Goal: Information Seeking & Learning: Check status

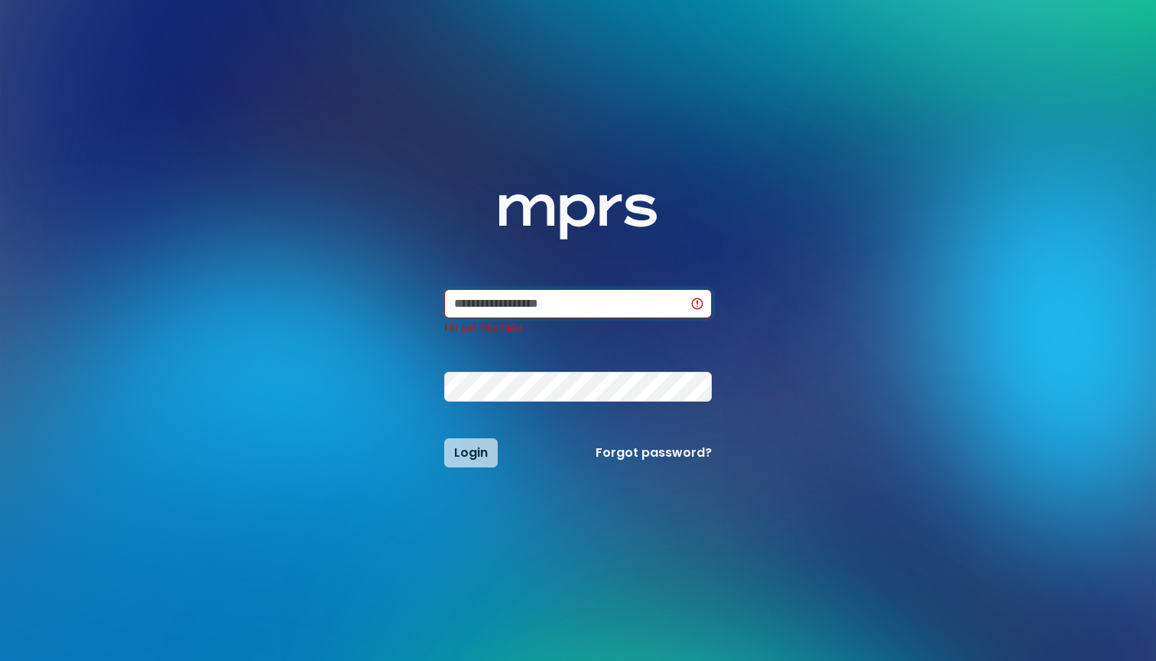
type input "**********"
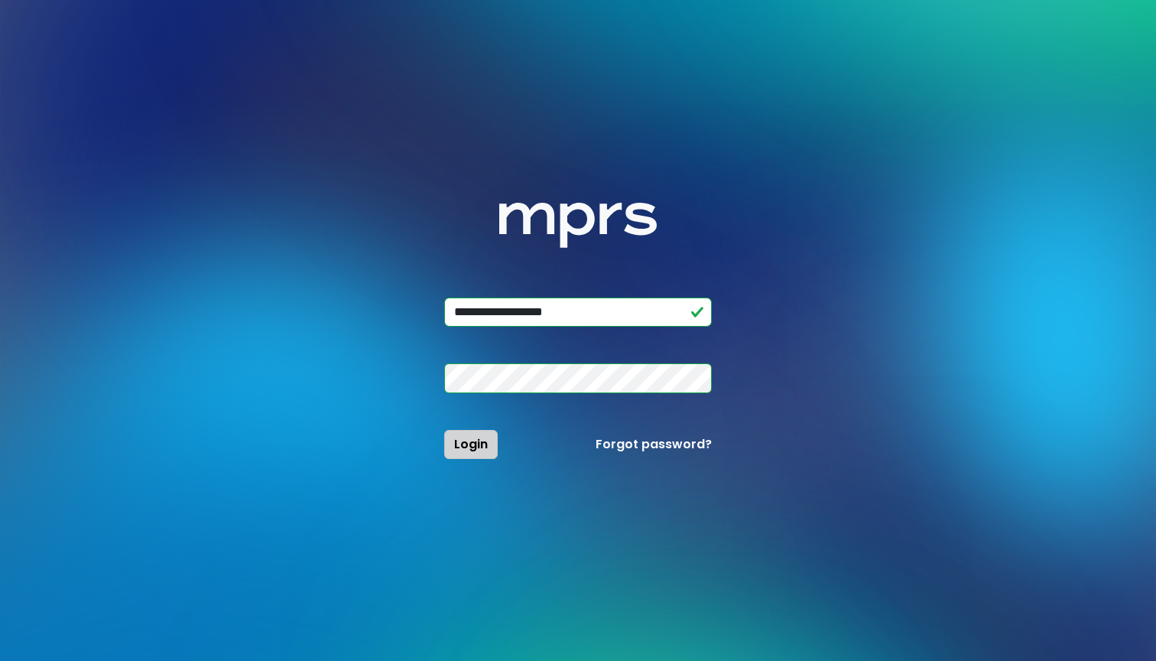
click at [474, 449] on span "Login" at bounding box center [471, 444] width 34 height 18
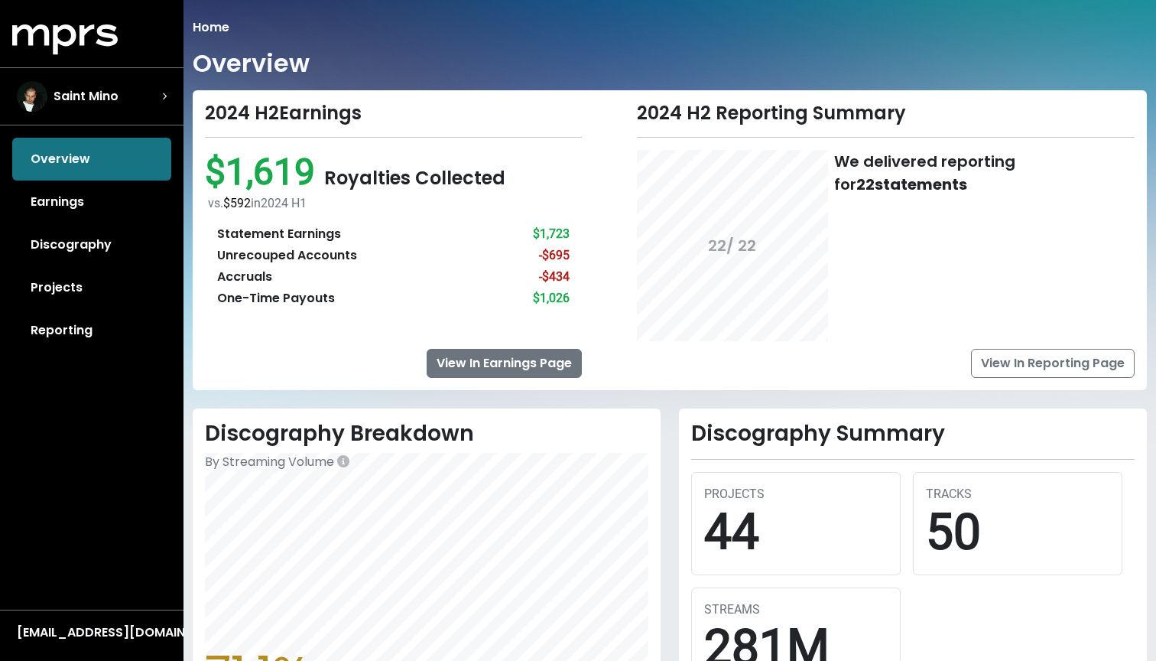
click at [436, 363] on link "View In Earnings Page" at bounding box center [504, 363] width 155 height 29
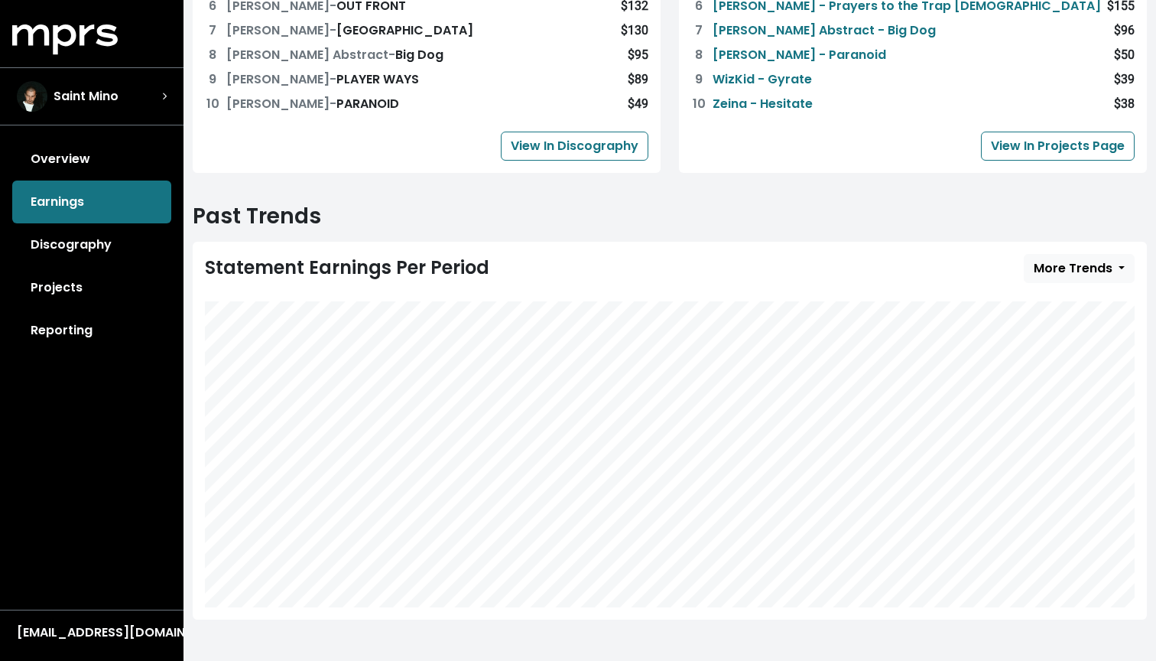
scroll to position [610, 0]
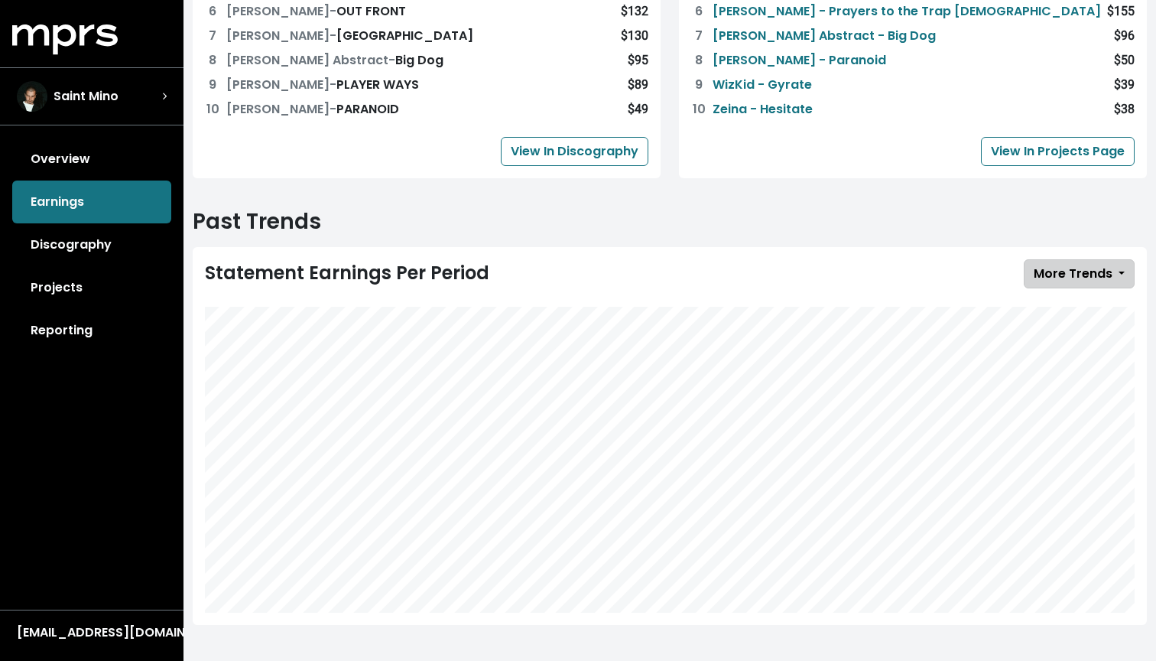
click at [1060, 280] on span "More Trends" at bounding box center [1073, 274] width 79 height 18
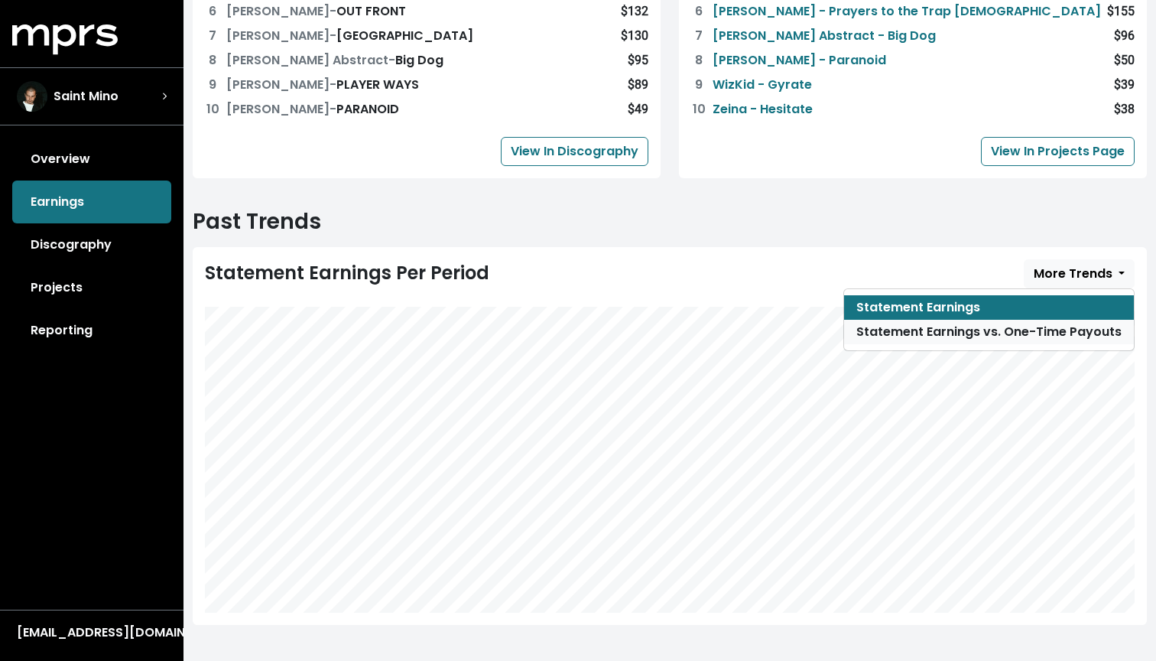
click at [1026, 321] on link "Statement Earnings vs. One-Time Payouts" at bounding box center [989, 332] width 290 height 24
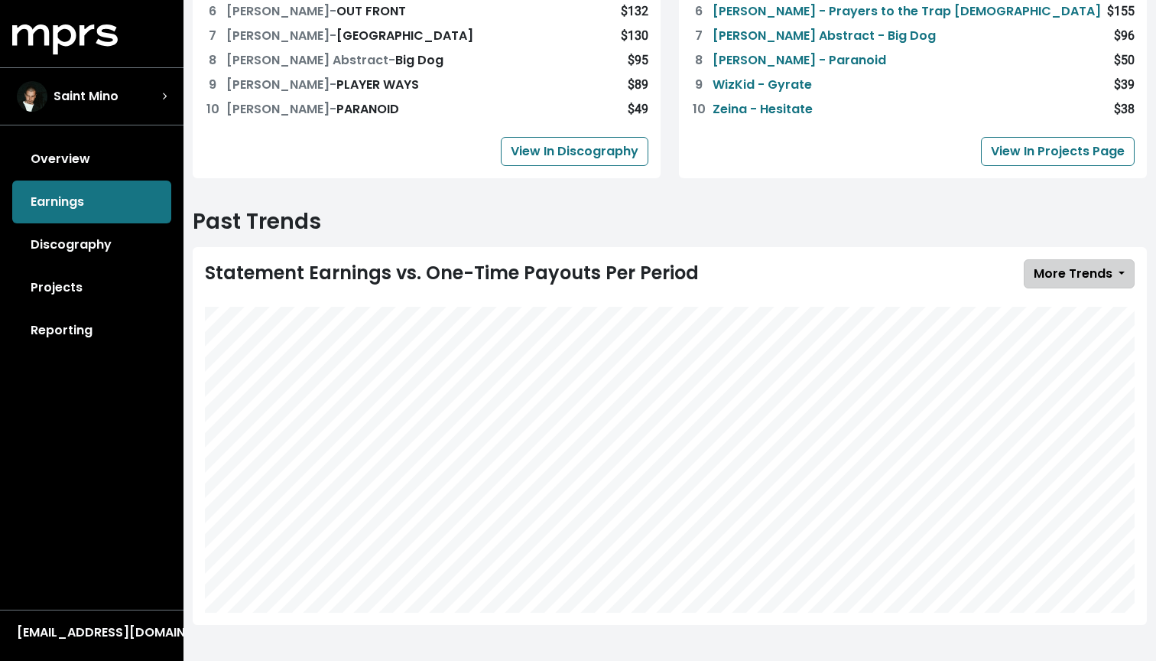
click at [1050, 276] on span "More Trends" at bounding box center [1073, 274] width 79 height 18
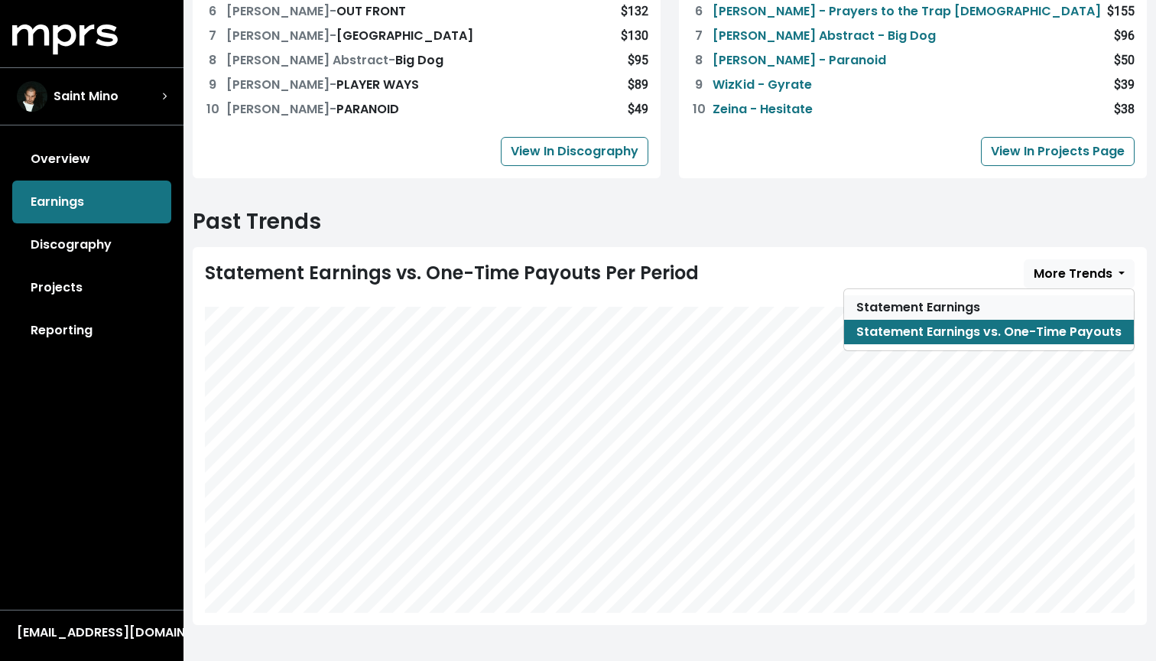
click at [1003, 306] on link "Statement Earnings" at bounding box center [989, 307] width 290 height 24
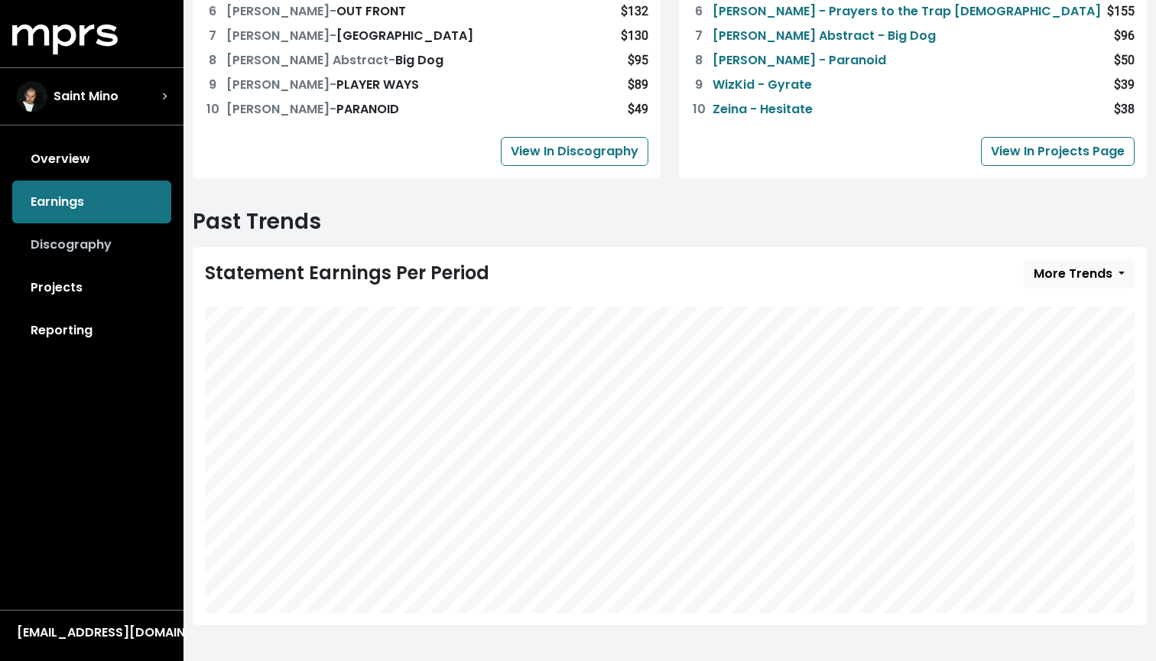
click at [102, 252] on link "Discography" at bounding box center [91, 244] width 159 height 43
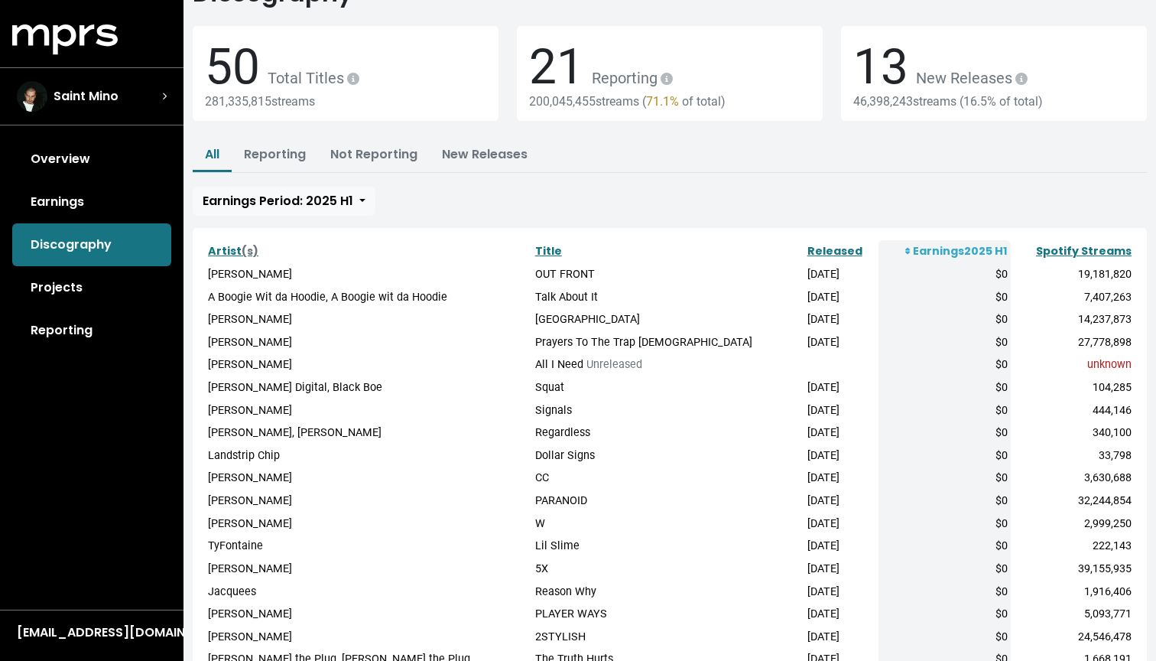
scroll to position [70, 0]
click at [252, 360] on td "[PERSON_NAME]" at bounding box center [368, 364] width 327 height 23
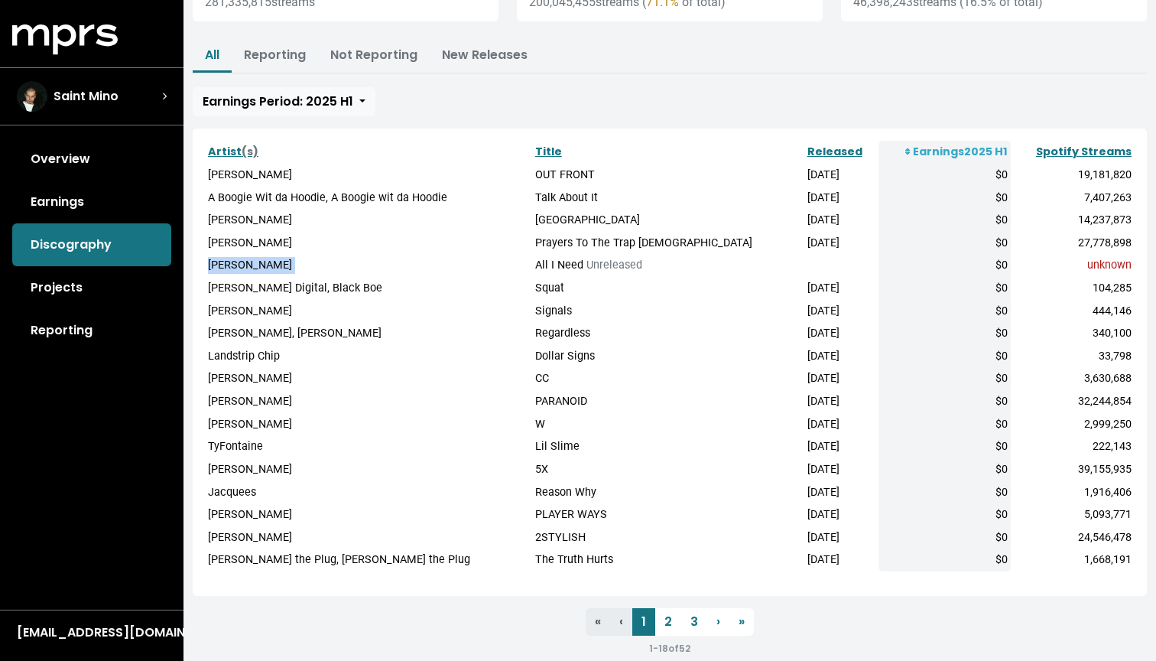
scroll to position [182, 0]
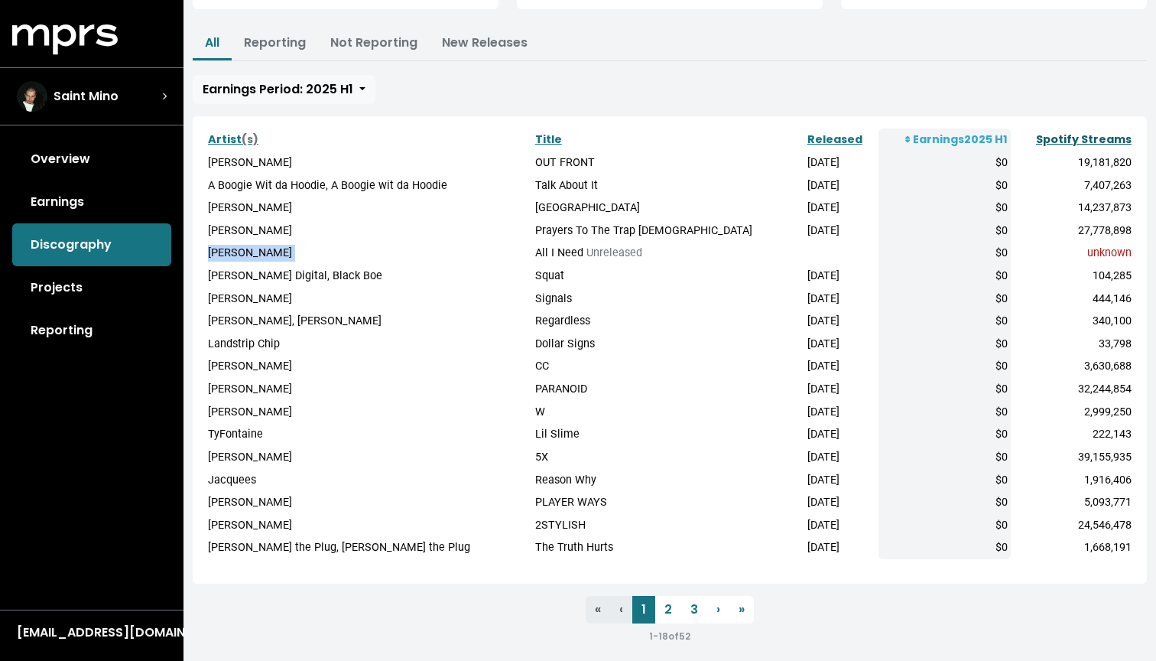
click at [1076, 138] on link "Spotify Streams" at bounding box center [1084, 139] width 96 height 15
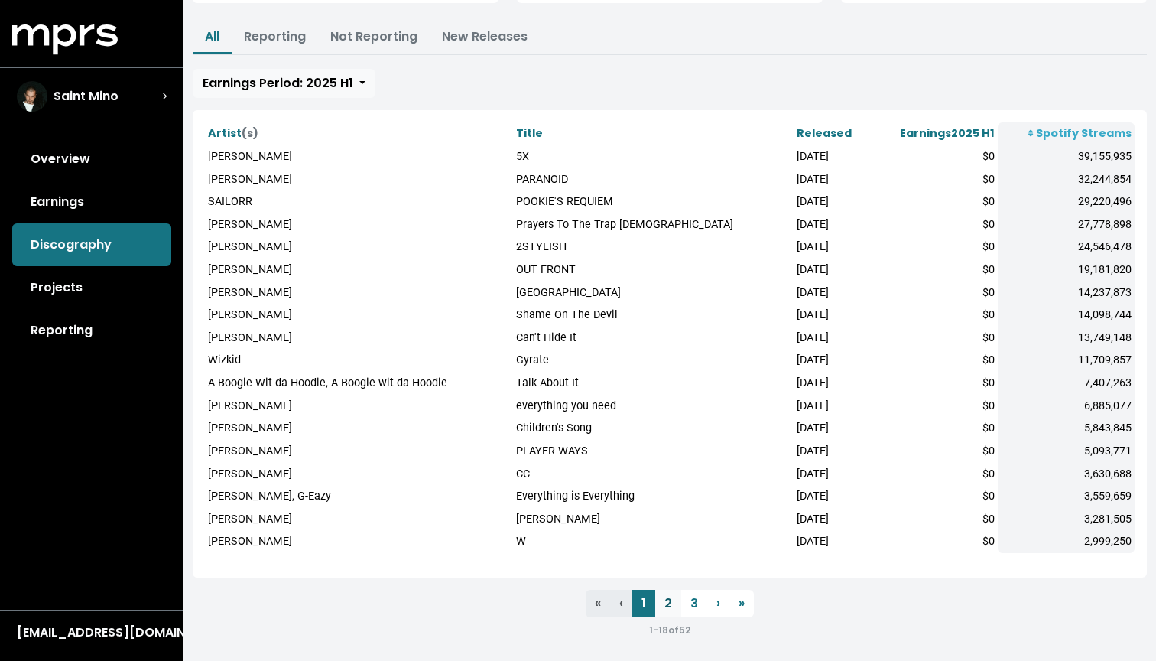
scroll to position [187, 0]
click at [671, 600] on link "2" at bounding box center [668, 605] width 26 height 28
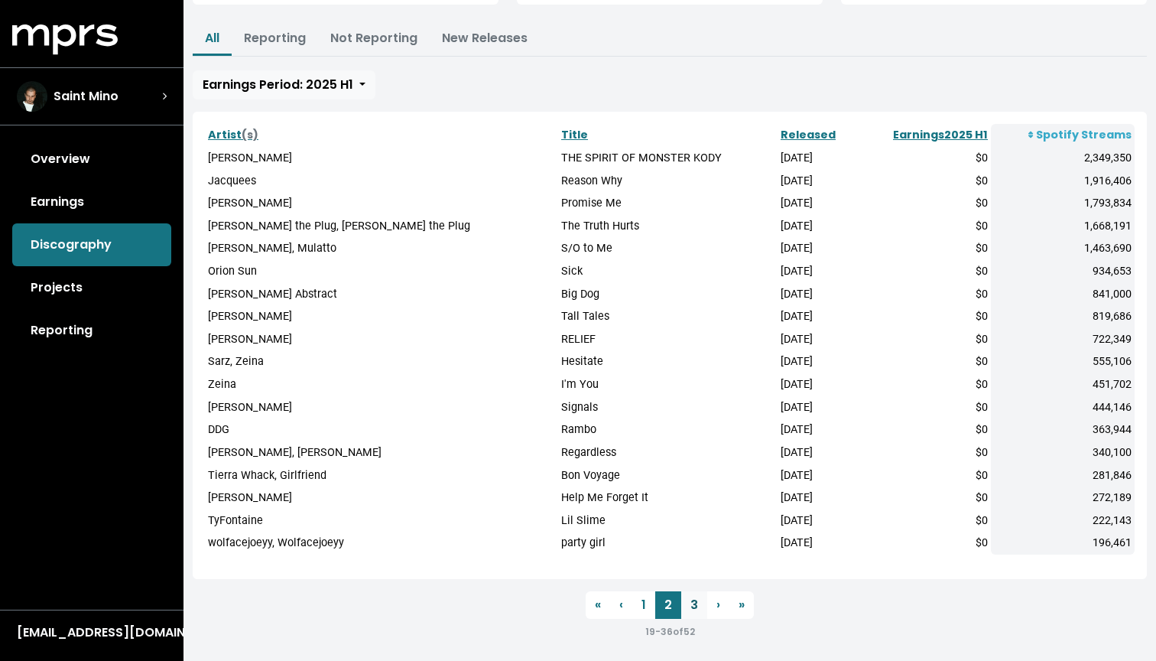
click at [689, 597] on link "3" at bounding box center [694, 605] width 26 height 28
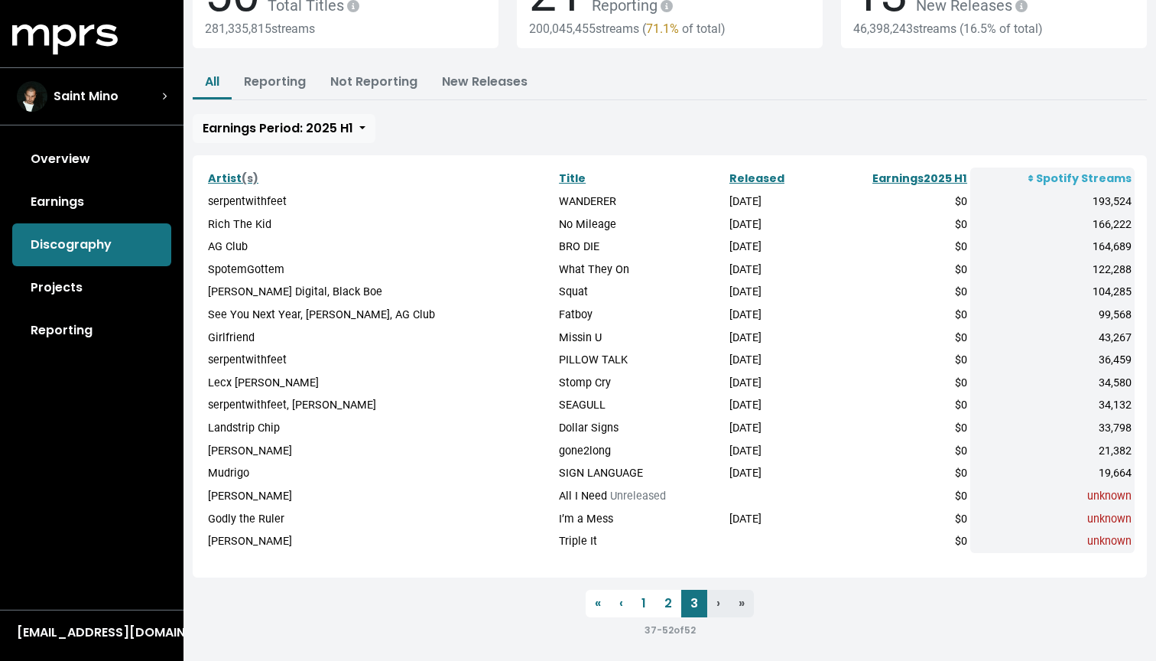
scroll to position [142, 0]
click at [659, 595] on link "2" at bounding box center [668, 604] width 26 height 28
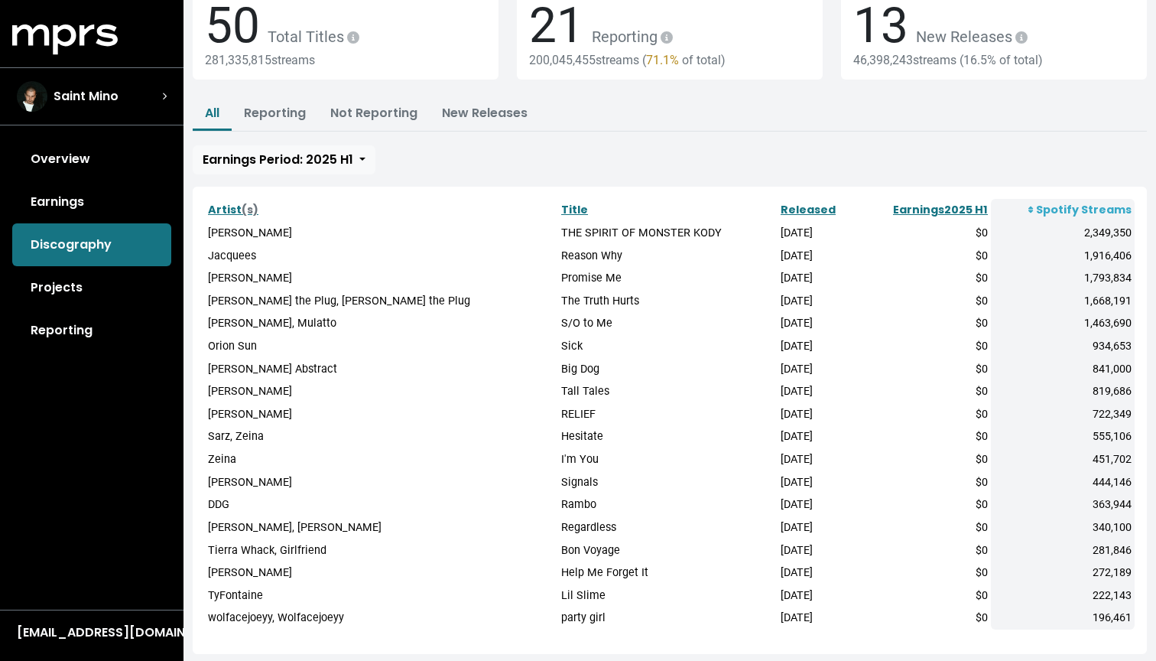
scroll to position [175, 0]
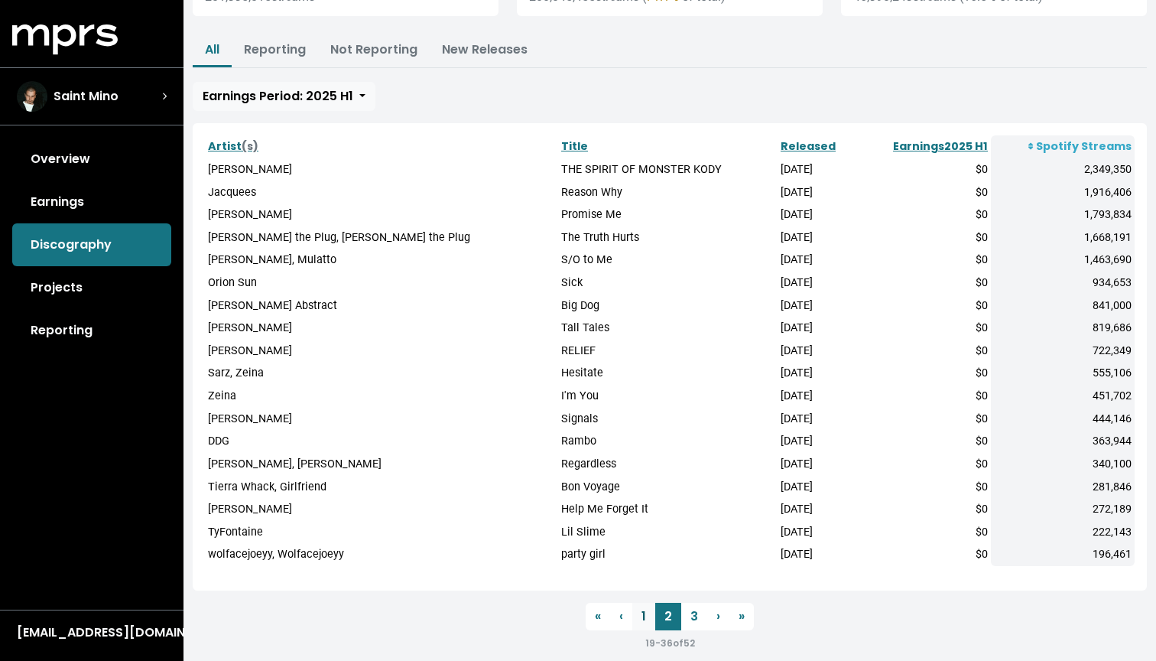
click at [650, 603] on link "1" at bounding box center [643, 617] width 23 height 28
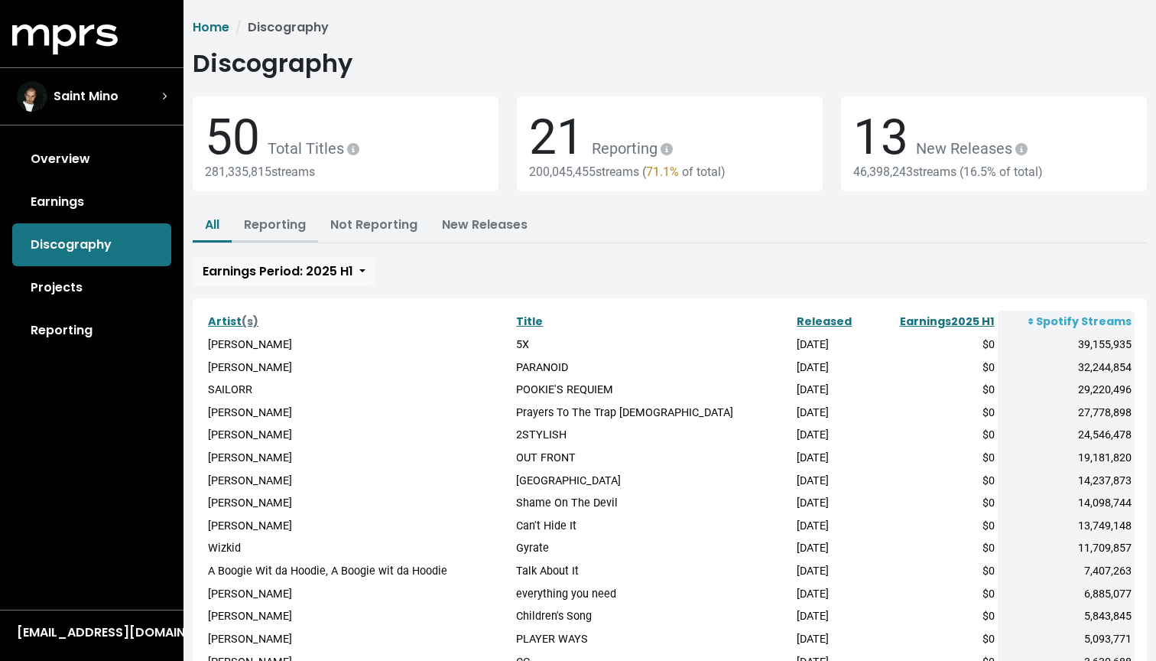
click at [272, 233] on button "Reporting" at bounding box center [275, 226] width 86 height 33
click at [243, 223] on button "Reporting" at bounding box center [275, 226] width 86 height 33
click at [84, 165] on link "Overview" at bounding box center [91, 159] width 159 height 43
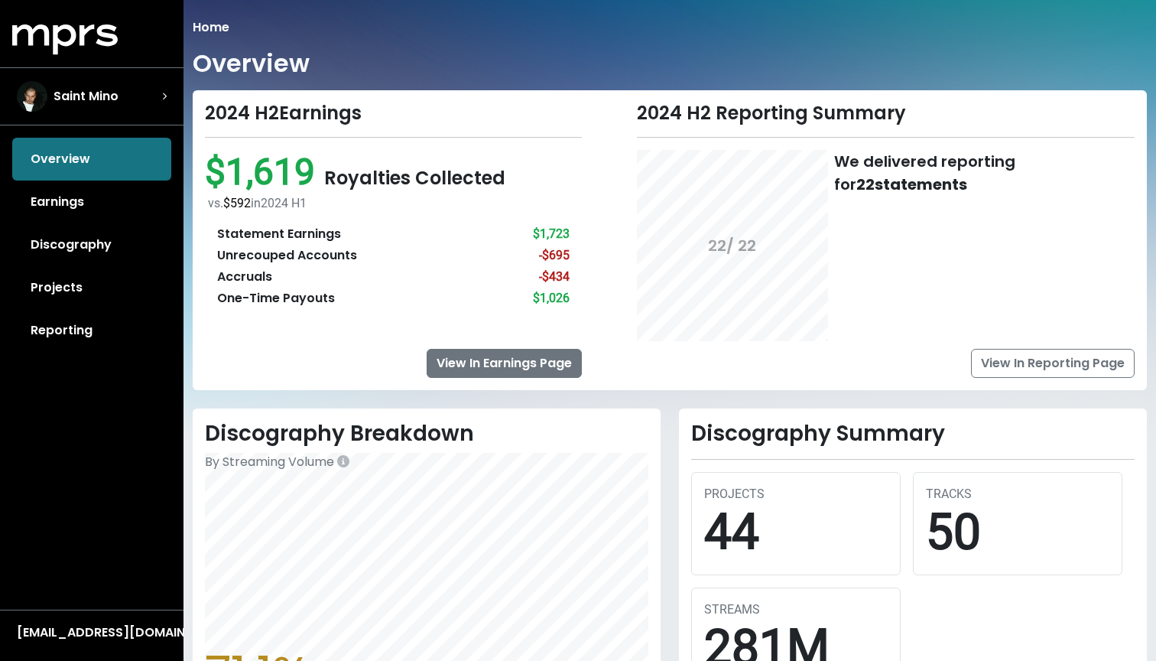
click at [538, 365] on link "View In Earnings Page" at bounding box center [504, 363] width 155 height 29
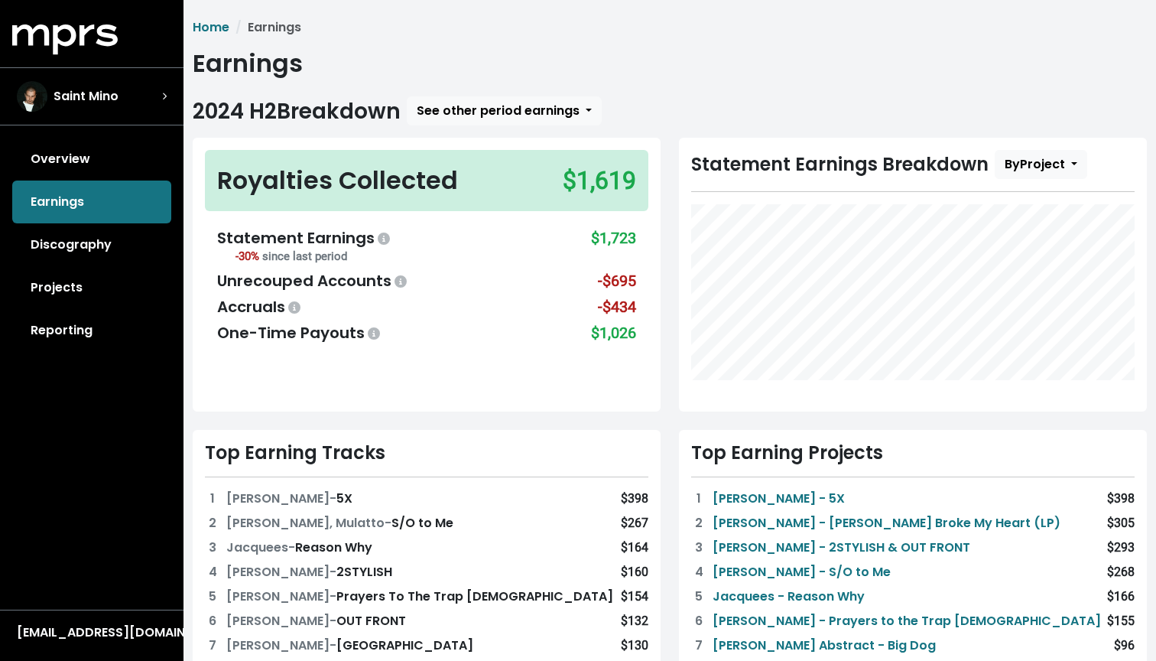
scroll to position [24, 0]
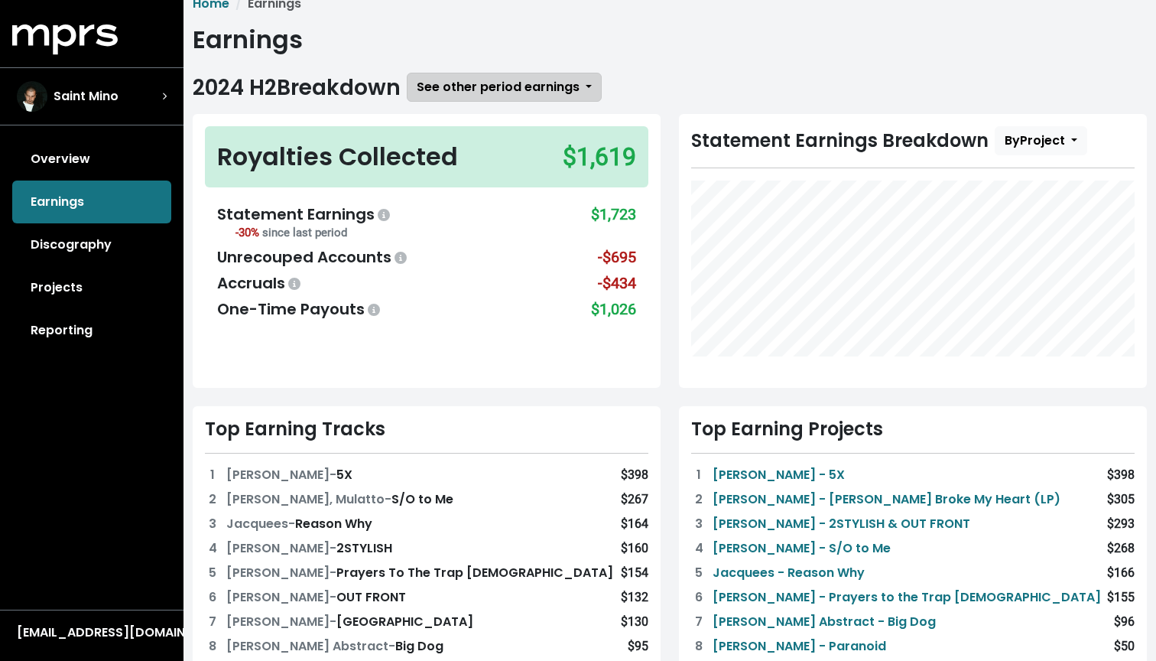
click at [545, 96] on span "See other period earnings" at bounding box center [498, 87] width 163 height 18
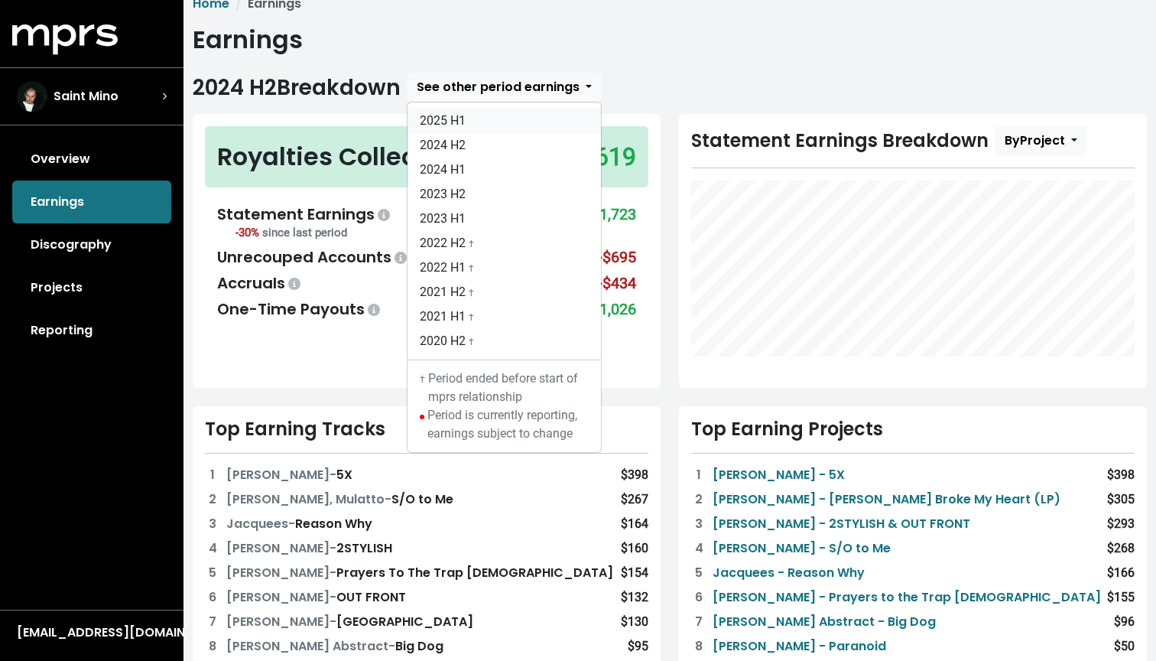
click at [478, 113] on link "2025 H1" at bounding box center [504, 121] width 193 height 24
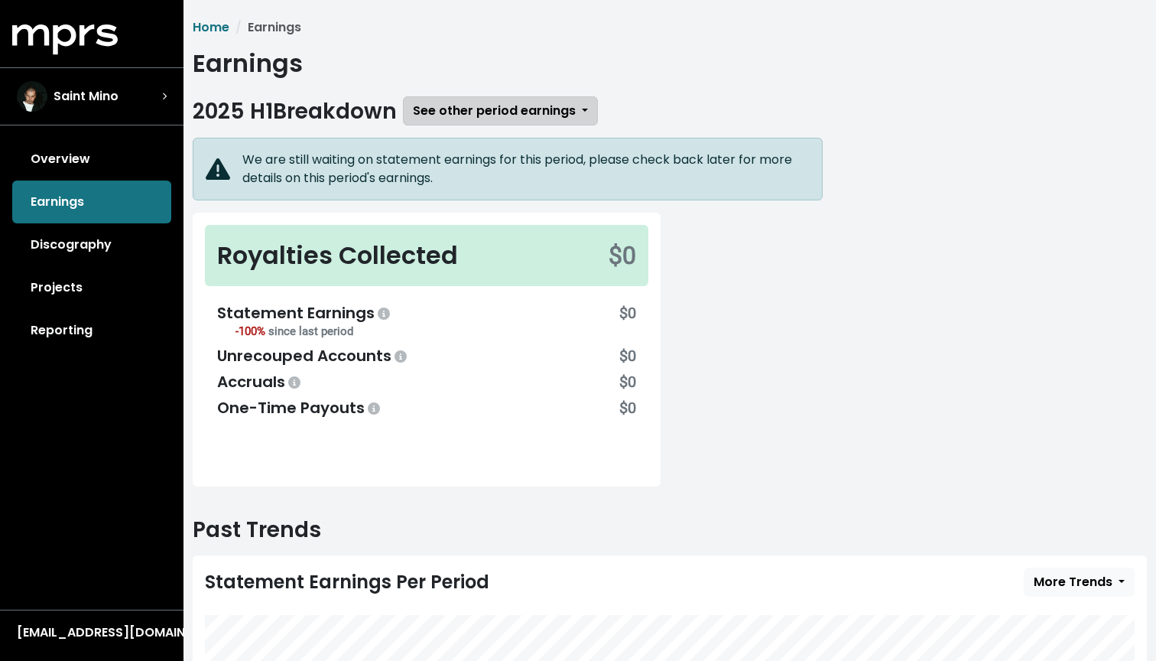
click at [478, 101] on button "See other period earnings" at bounding box center [500, 110] width 195 height 29
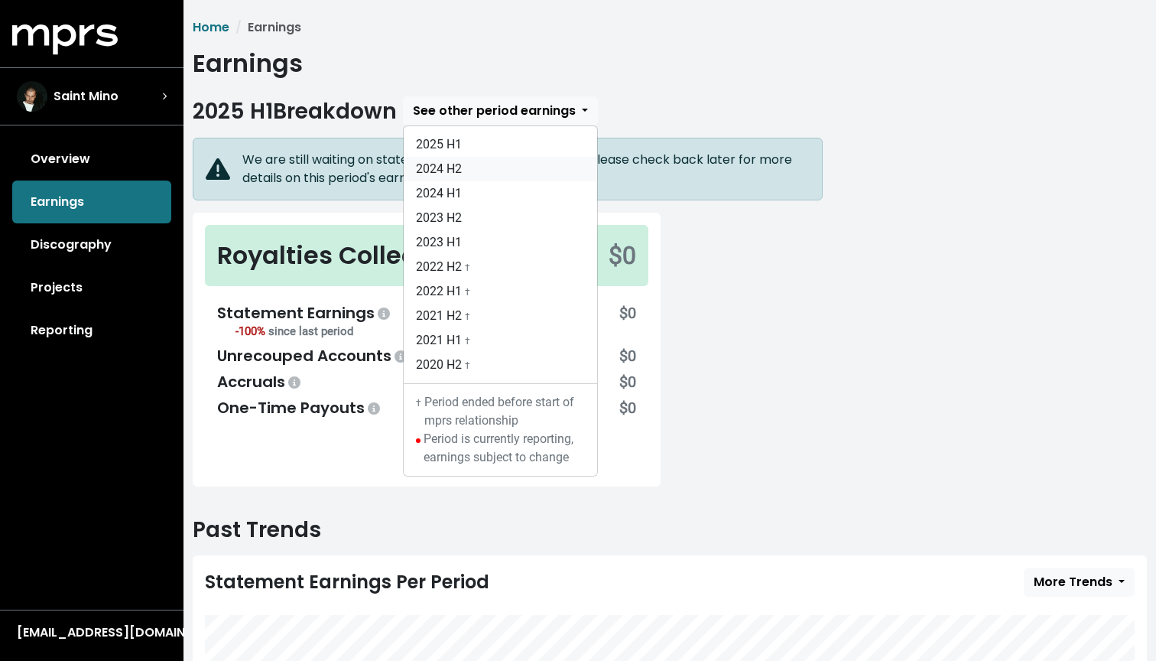
click at [454, 162] on link "2024 H2" at bounding box center [500, 169] width 193 height 24
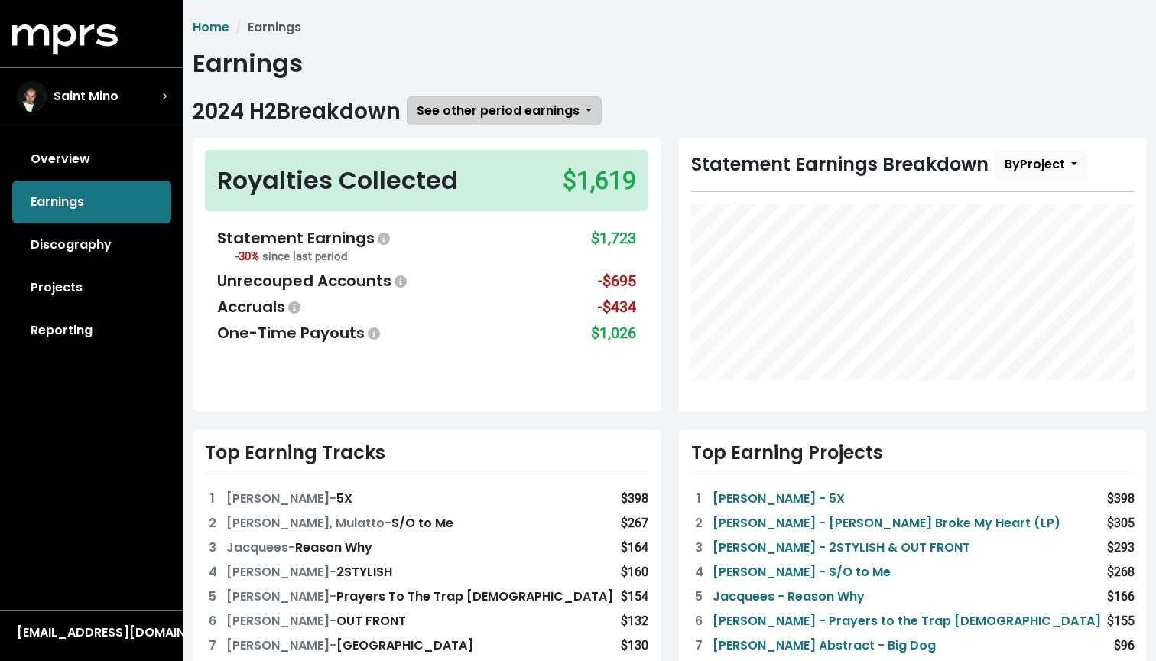
click at [475, 119] on span "See other period earnings" at bounding box center [498, 111] width 163 height 18
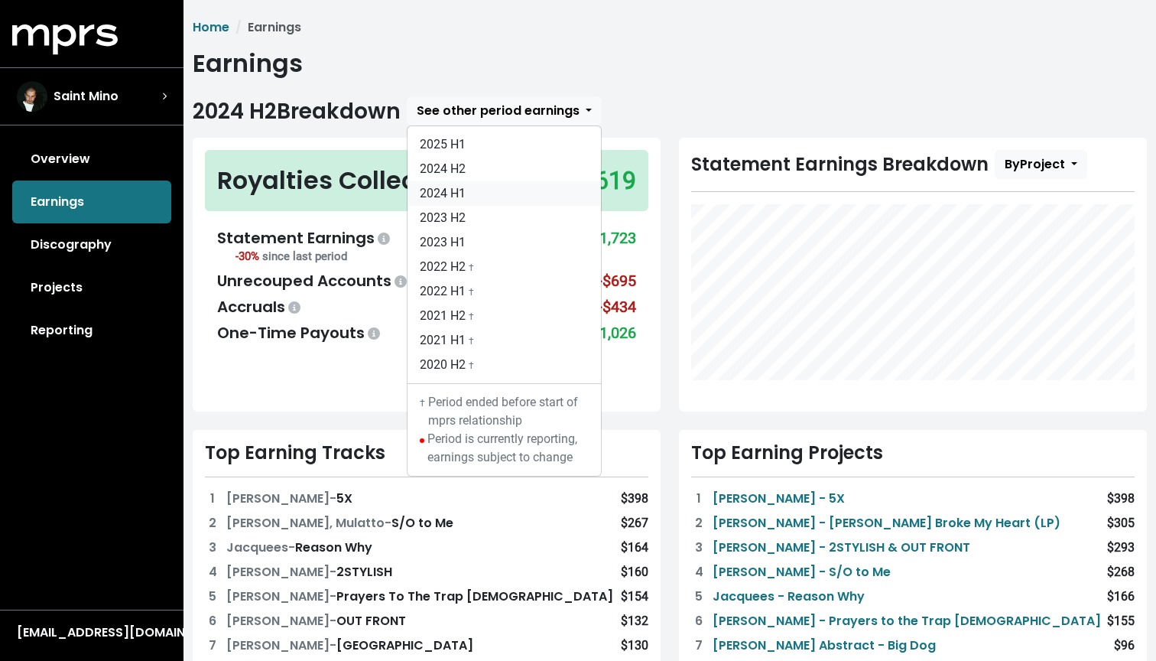
click at [471, 197] on link "2024 H1" at bounding box center [504, 193] width 193 height 24
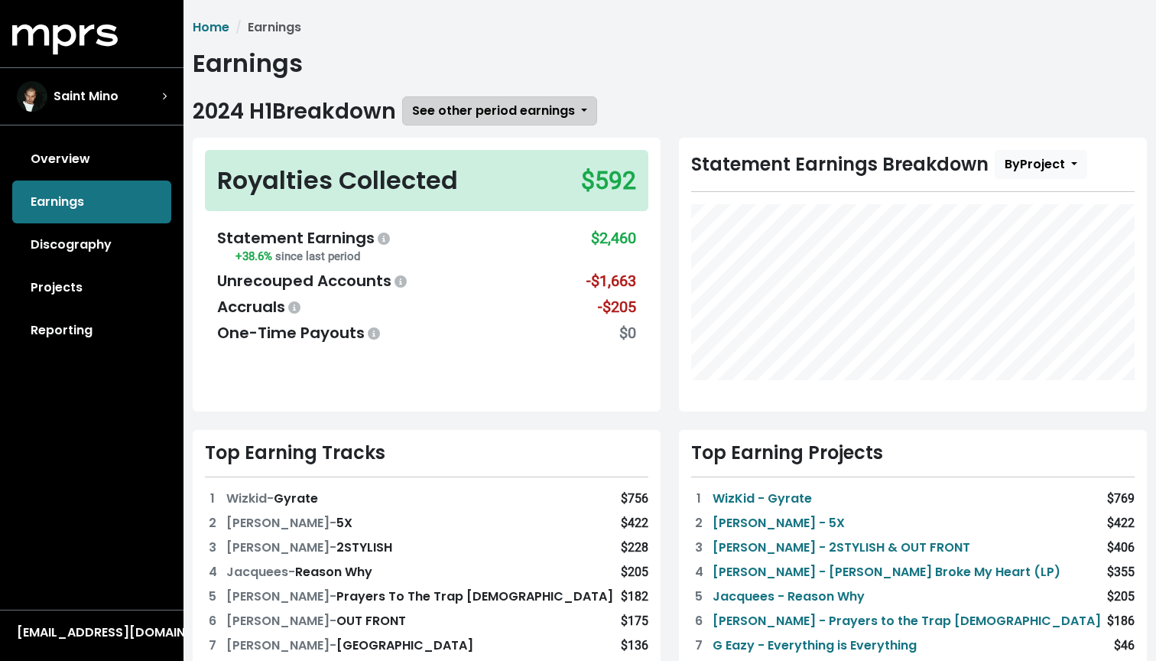
click at [476, 124] on button "See other period earnings" at bounding box center [499, 110] width 195 height 29
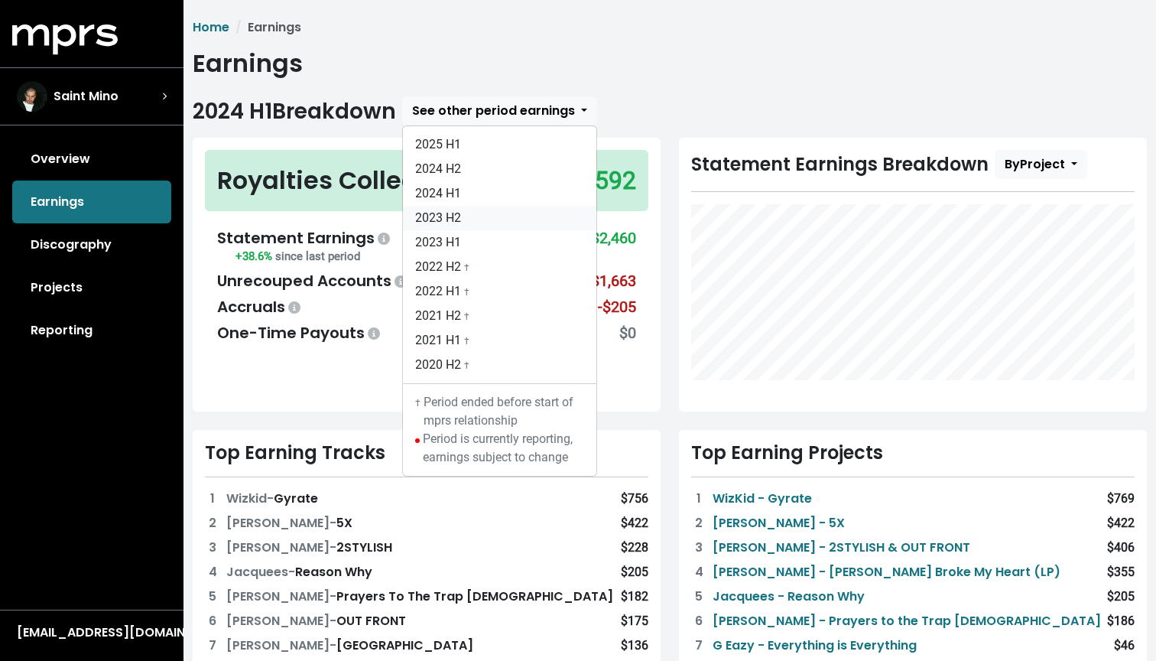
click at [471, 210] on link "2023 H2" at bounding box center [499, 218] width 193 height 24
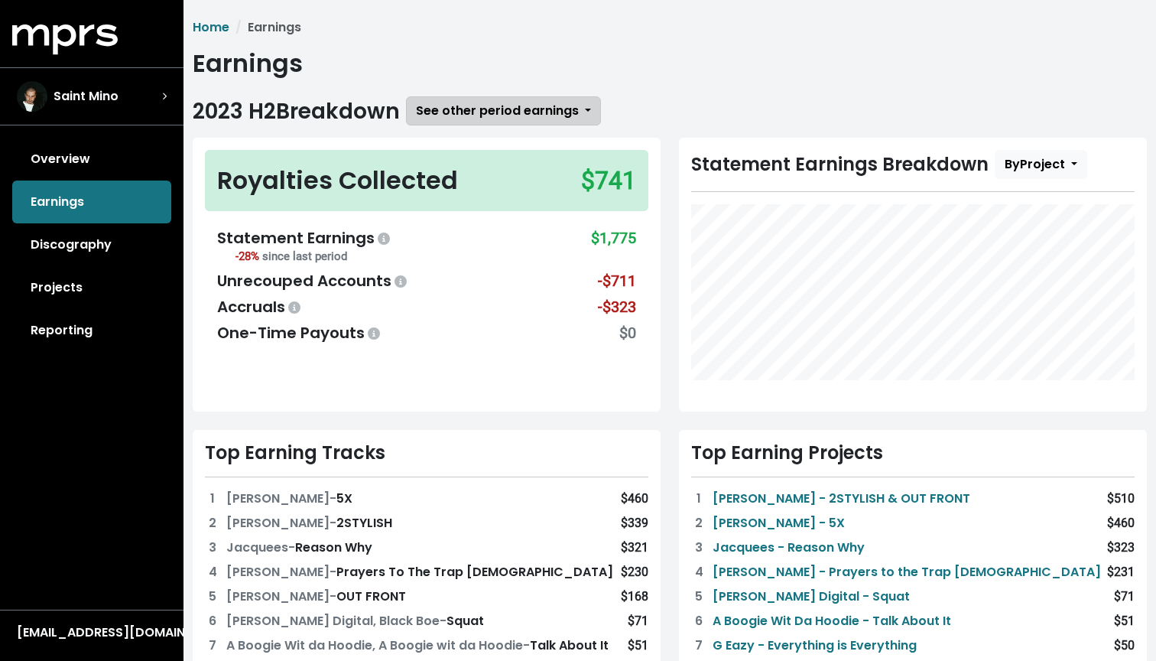
click at [485, 115] on span "See other period earnings" at bounding box center [497, 111] width 163 height 18
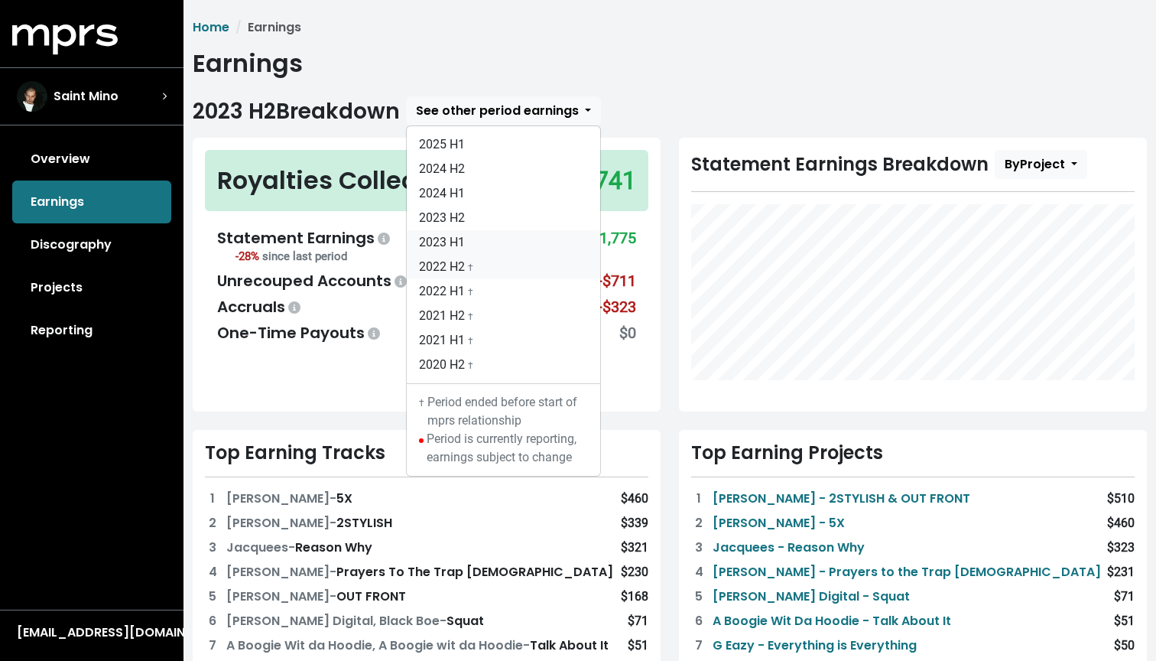
drag, startPoint x: 486, startPoint y: 264, endPoint x: 484, endPoint y: 242, distance: 21.5
click at [484, 242] on div "2025 H1 2024 H2 2024 H1 2023 H2 2023 H1 2022 H2 † 2022 H1 † 2021 H2 † 2021 H1 †…" at bounding box center [503, 300] width 195 height 351
click at [467, 240] on link "2023 H1" at bounding box center [503, 242] width 193 height 24
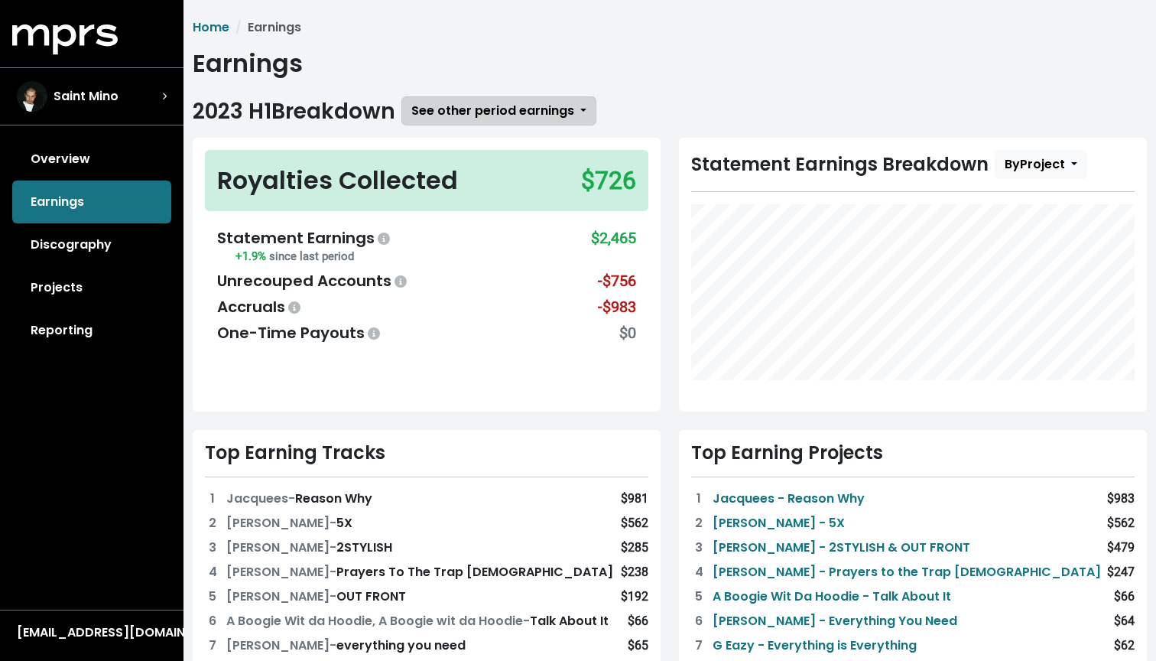
click at [522, 117] on span "See other period earnings" at bounding box center [492, 111] width 163 height 18
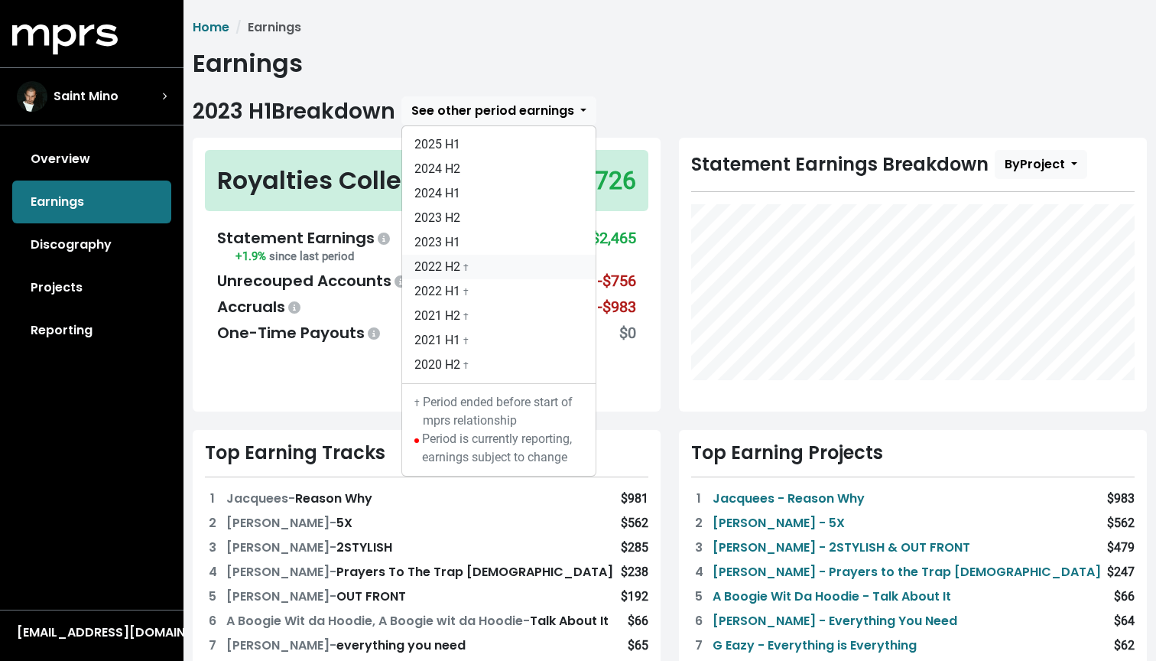
click at [469, 259] on span "†" at bounding box center [465, 266] width 5 height 15
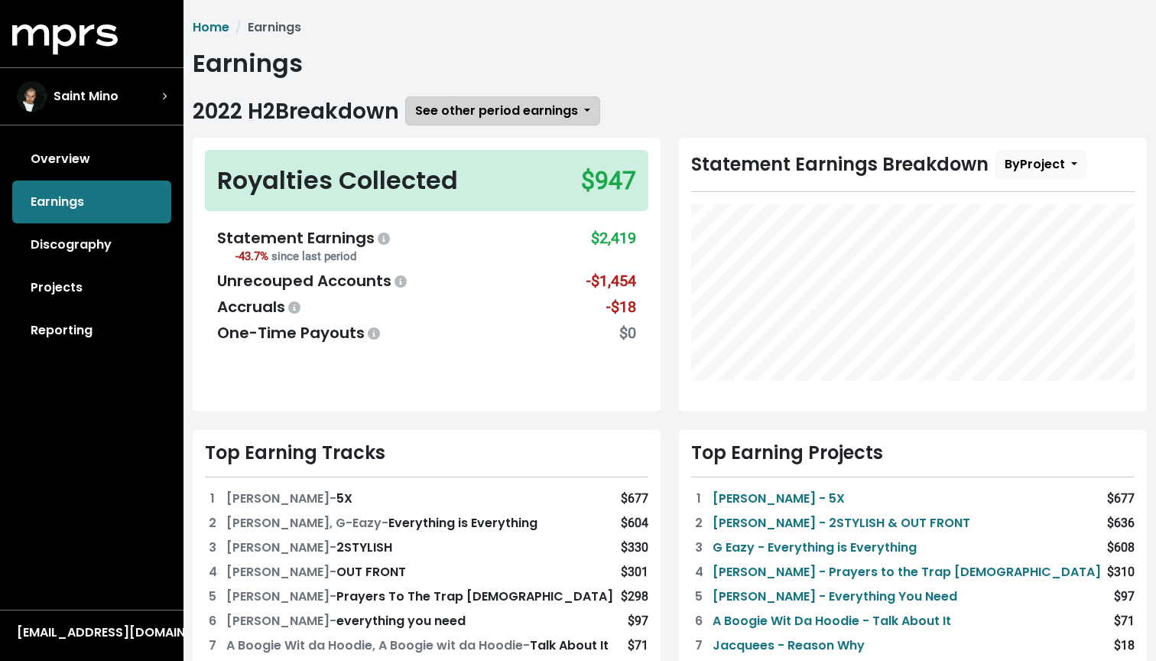
click at [522, 102] on span "See other period earnings" at bounding box center [496, 111] width 163 height 18
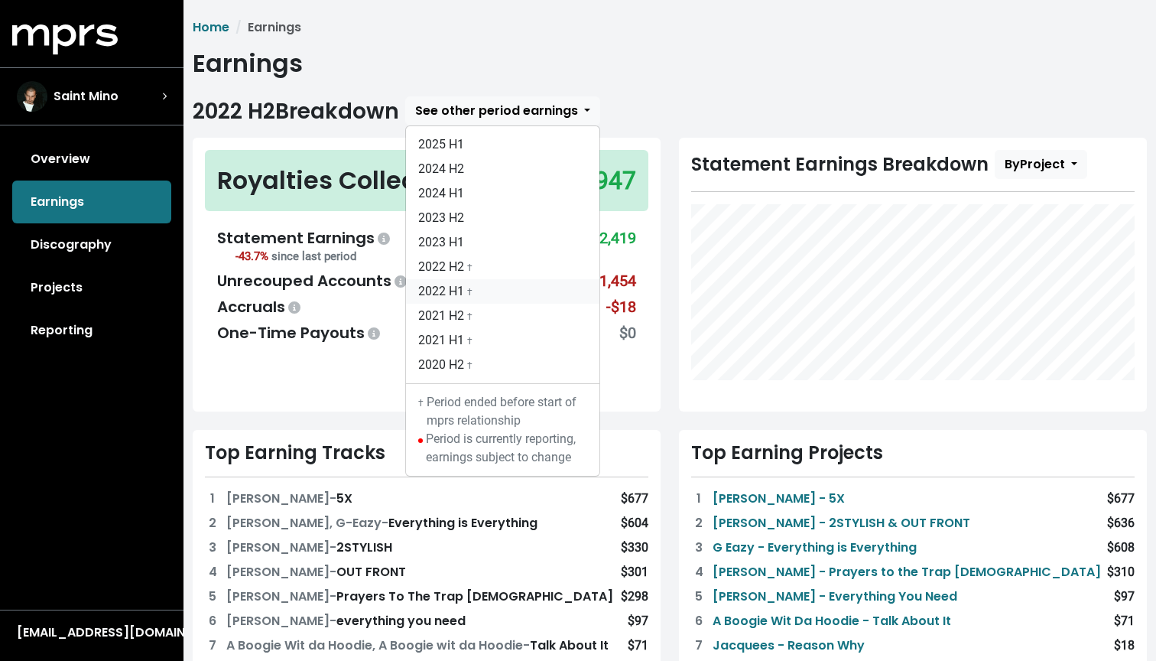
click at [464, 283] on link "2022 H1 †" at bounding box center [502, 291] width 193 height 24
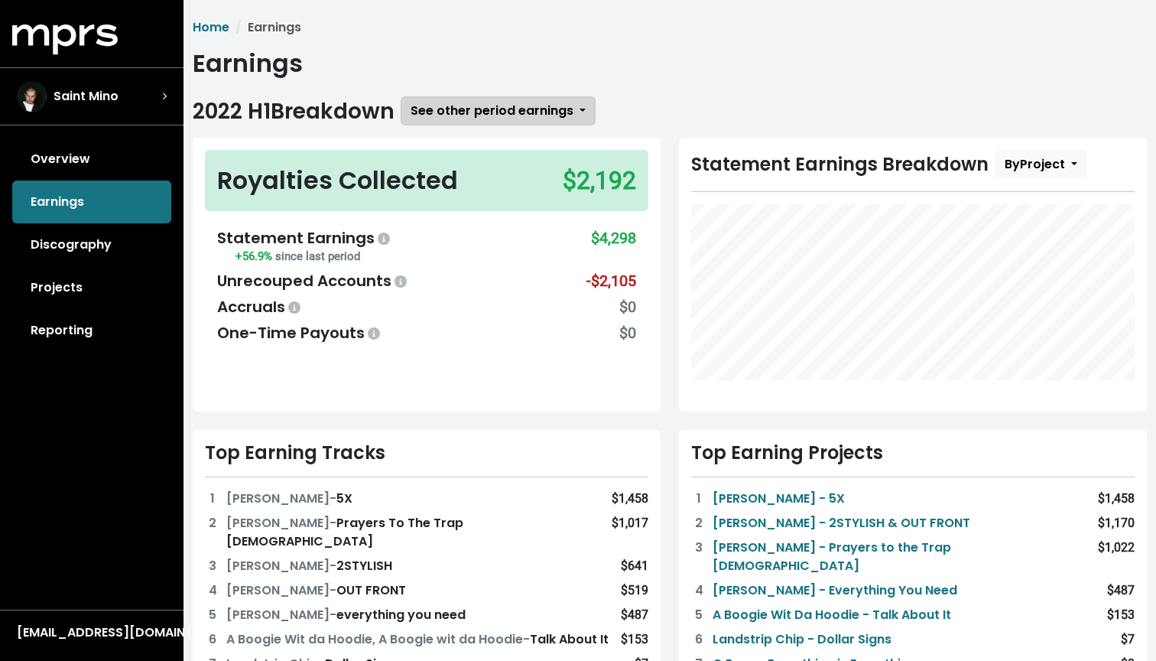
click at [496, 98] on button "See other period earnings" at bounding box center [498, 110] width 195 height 29
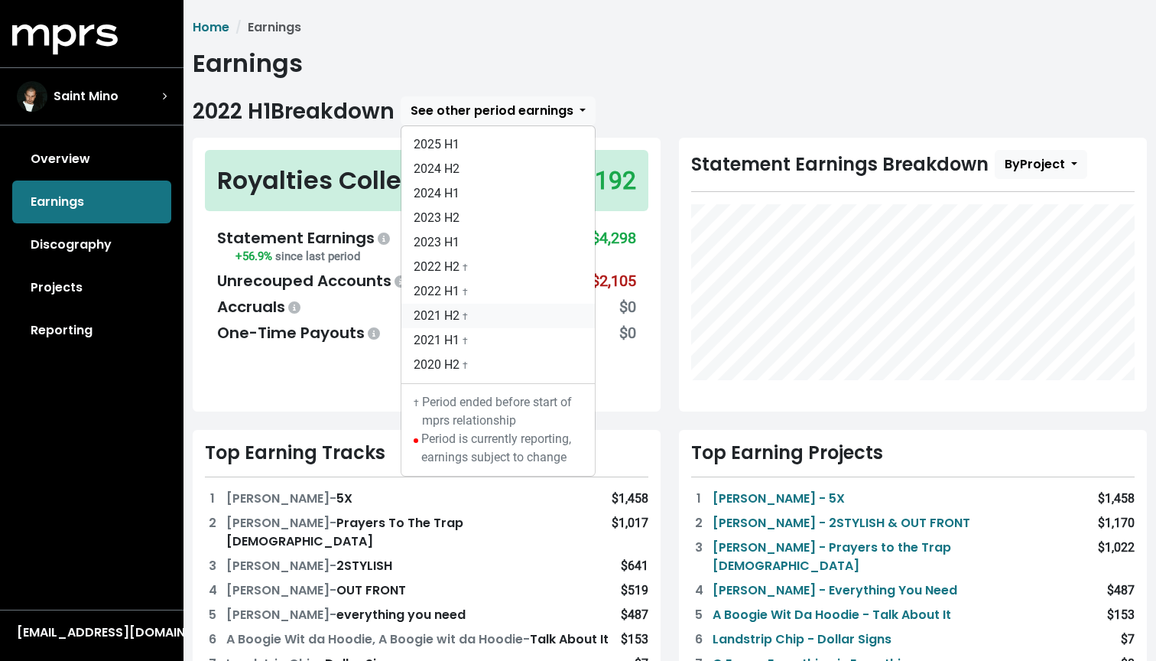
click at [473, 317] on link "2021 H2 †" at bounding box center [498, 316] width 193 height 24
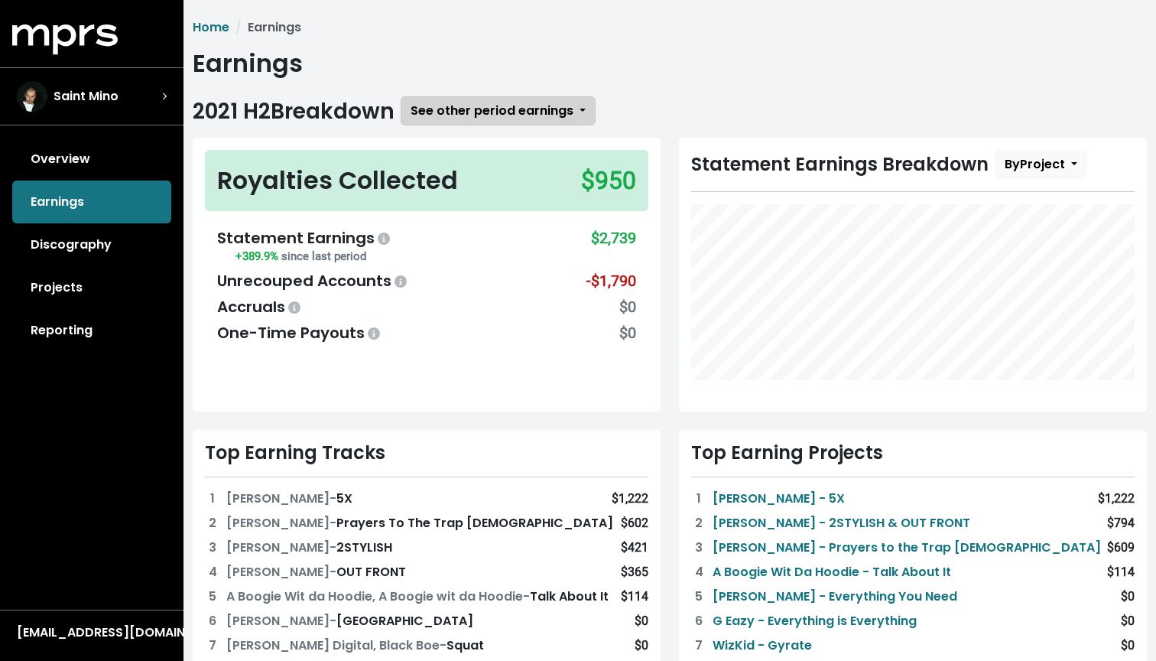
click at [498, 100] on button "See other period earnings" at bounding box center [498, 110] width 195 height 29
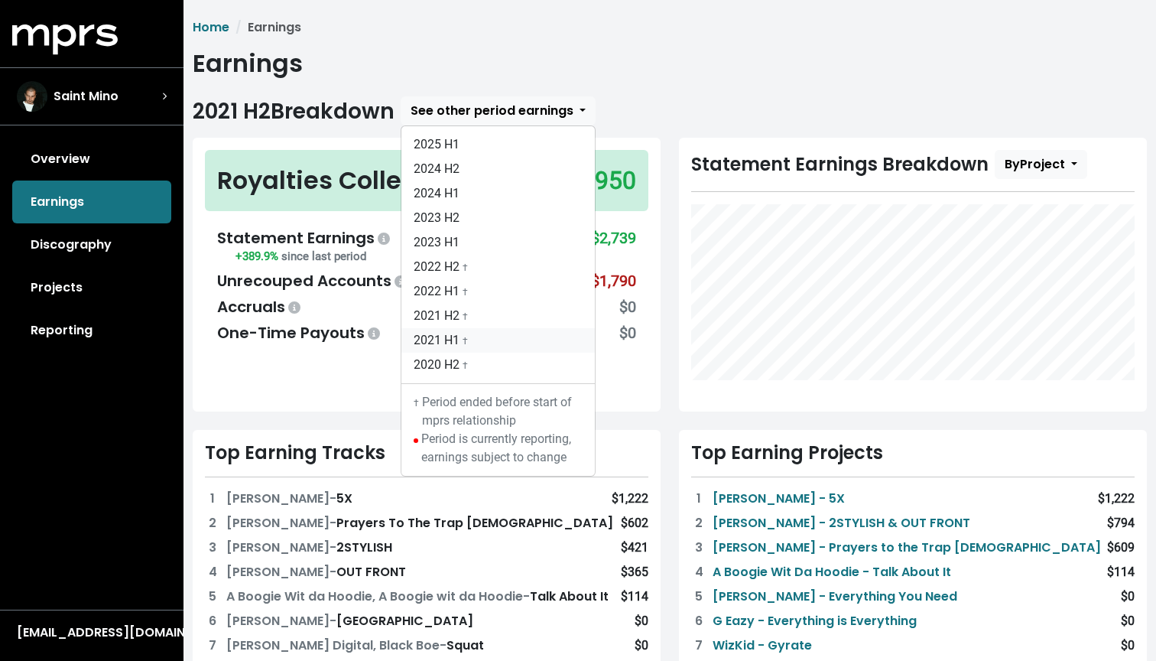
click at [483, 342] on link "2021 H1 †" at bounding box center [498, 340] width 193 height 24
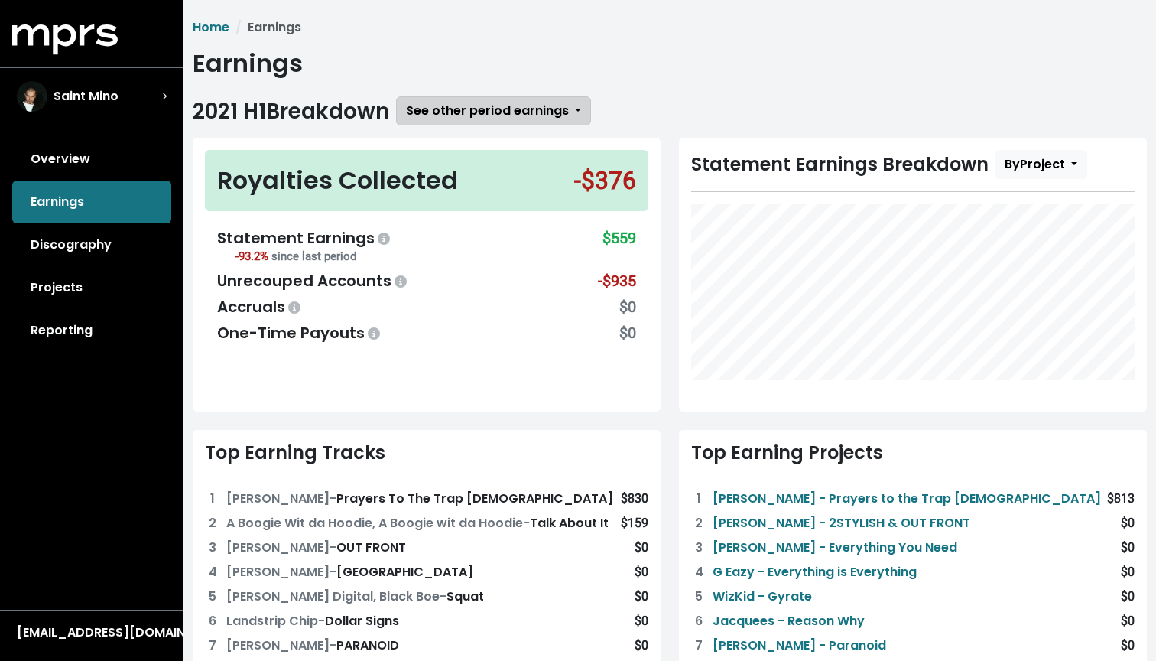
click at [480, 113] on span "See other period earnings" at bounding box center [487, 111] width 163 height 18
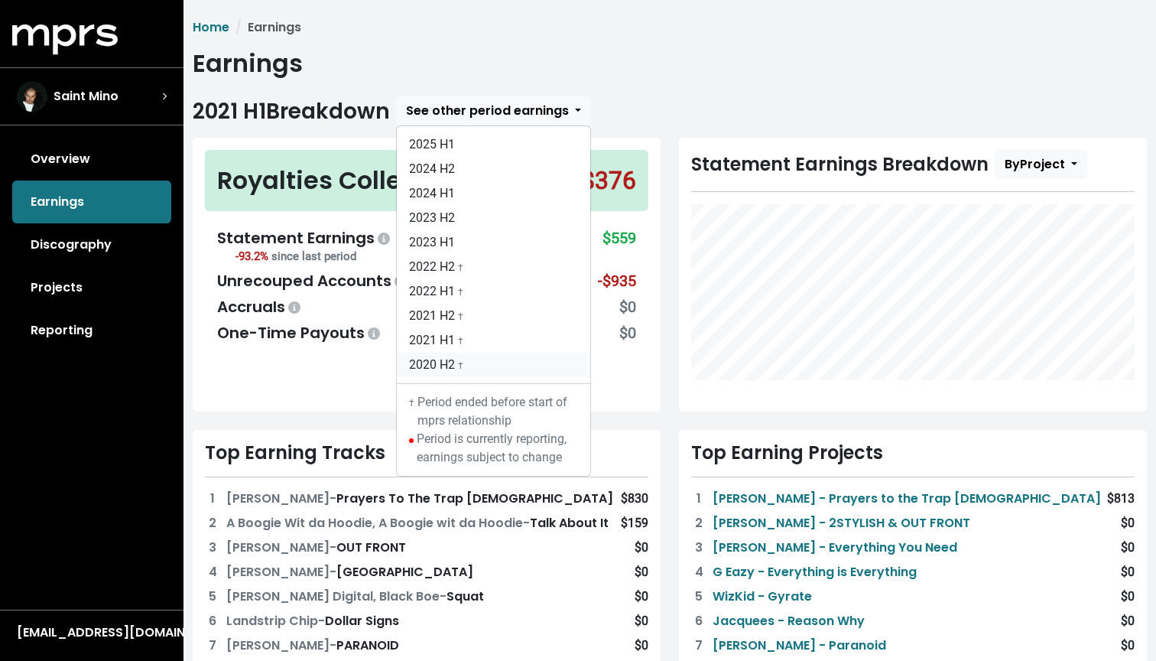
click at [470, 367] on link "2020 H2 †" at bounding box center [493, 365] width 193 height 24
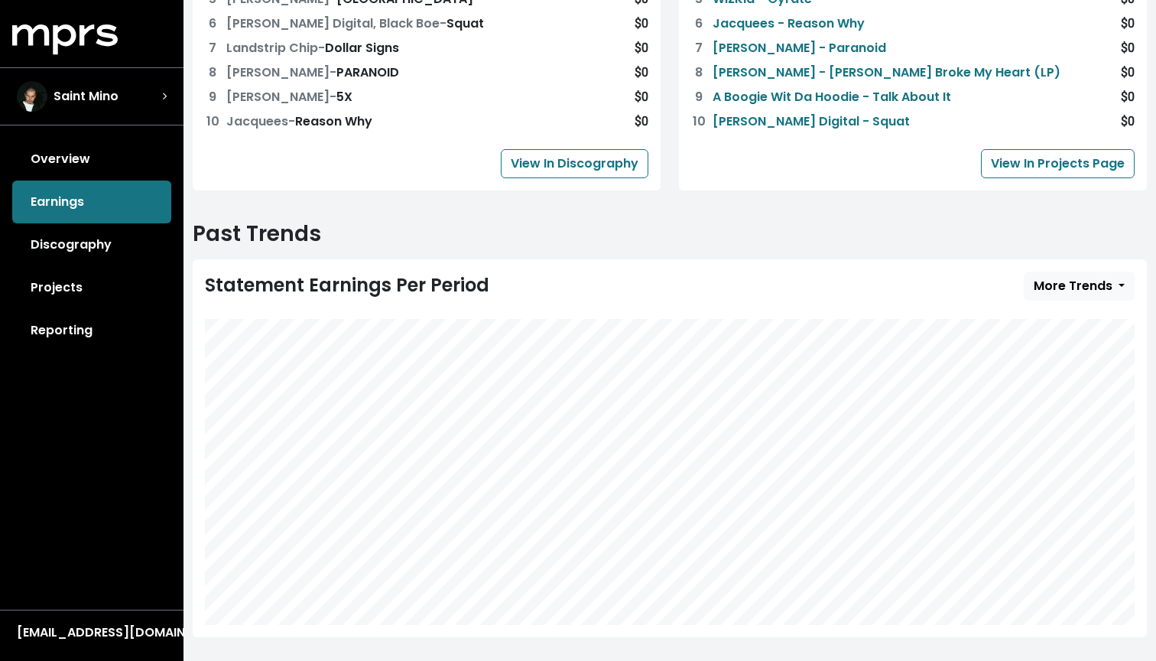
scroll to position [615, 0]
click at [1111, 278] on span "More Trends" at bounding box center [1073, 287] width 79 height 18
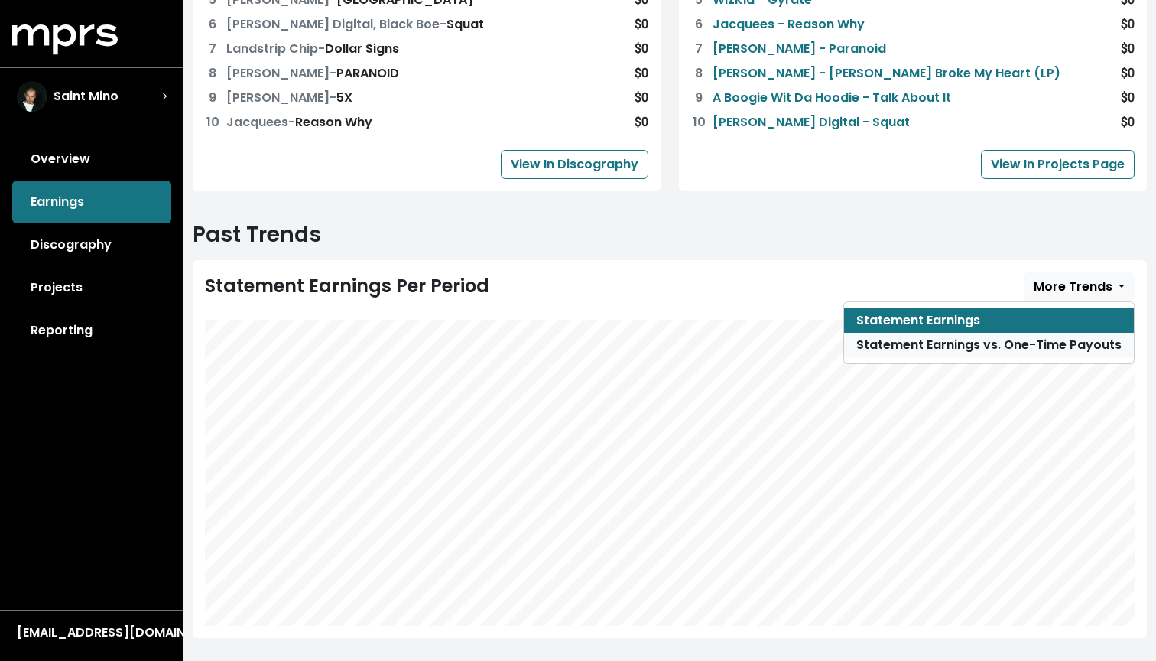
click at [1032, 333] on link "Statement Earnings vs. One-Time Payouts" at bounding box center [989, 345] width 290 height 24
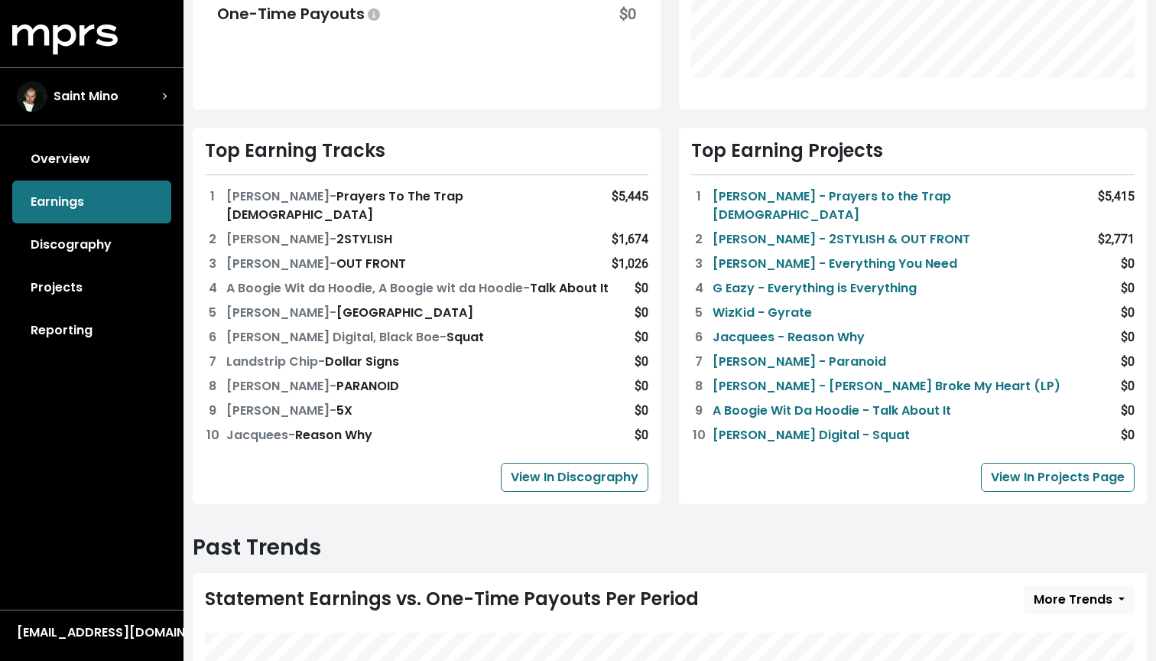
scroll to position [31, 0]
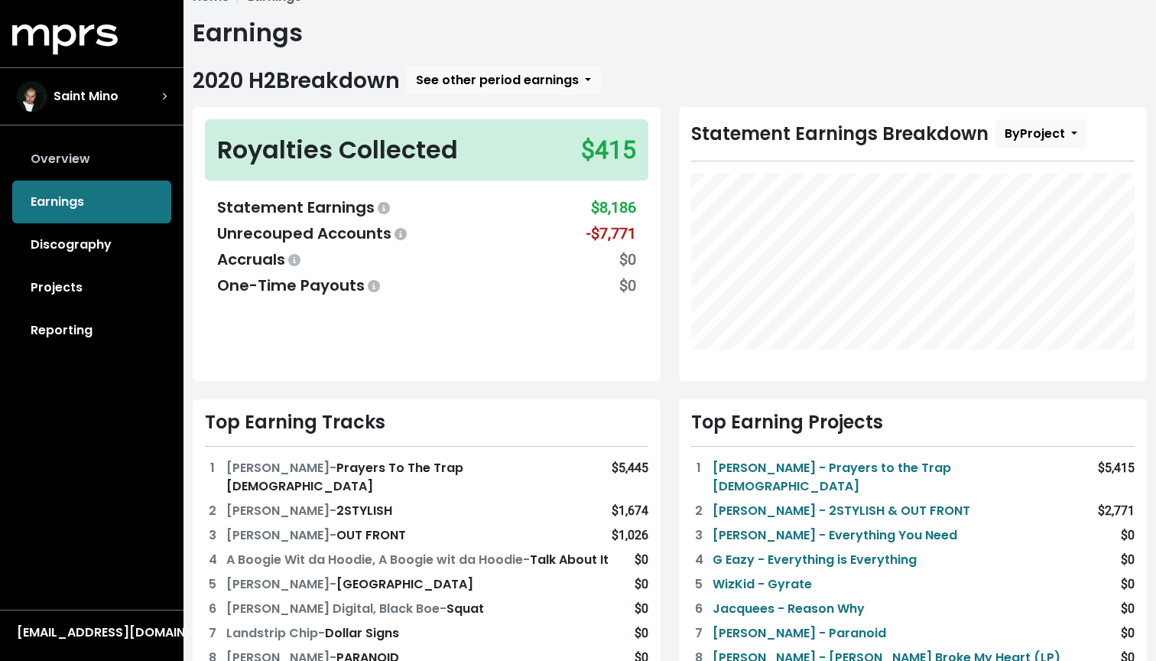
click at [59, 166] on link "Overview" at bounding box center [91, 159] width 159 height 43
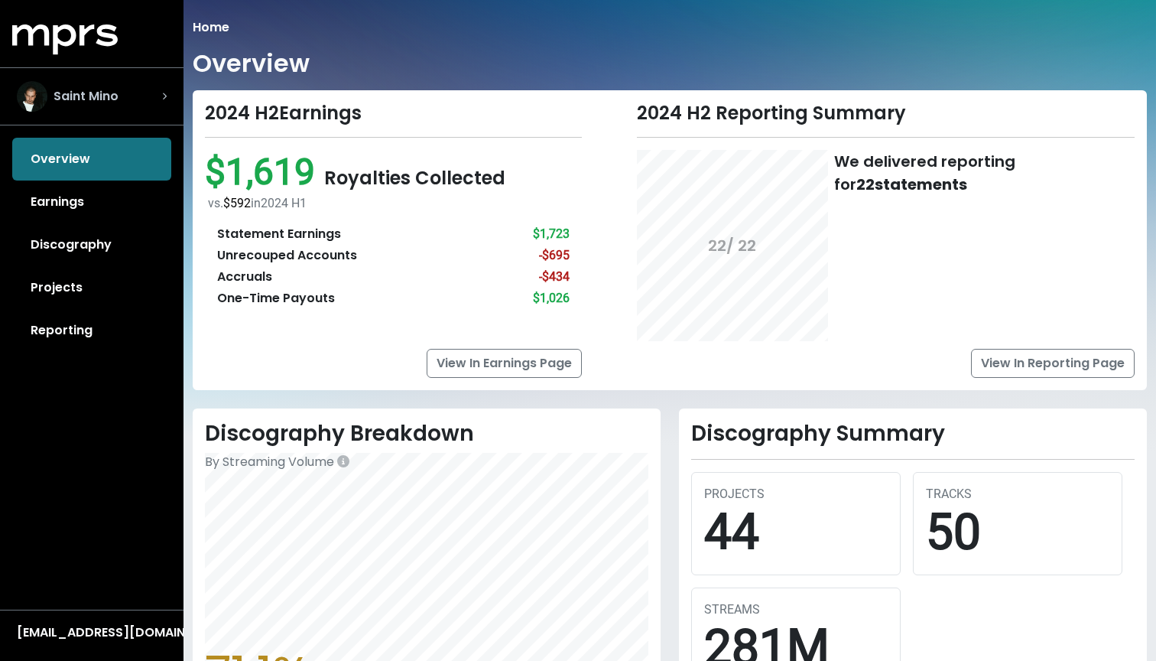
click at [73, 99] on span "Saint Mino" at bounding box center [86, 96] width 65 height 18
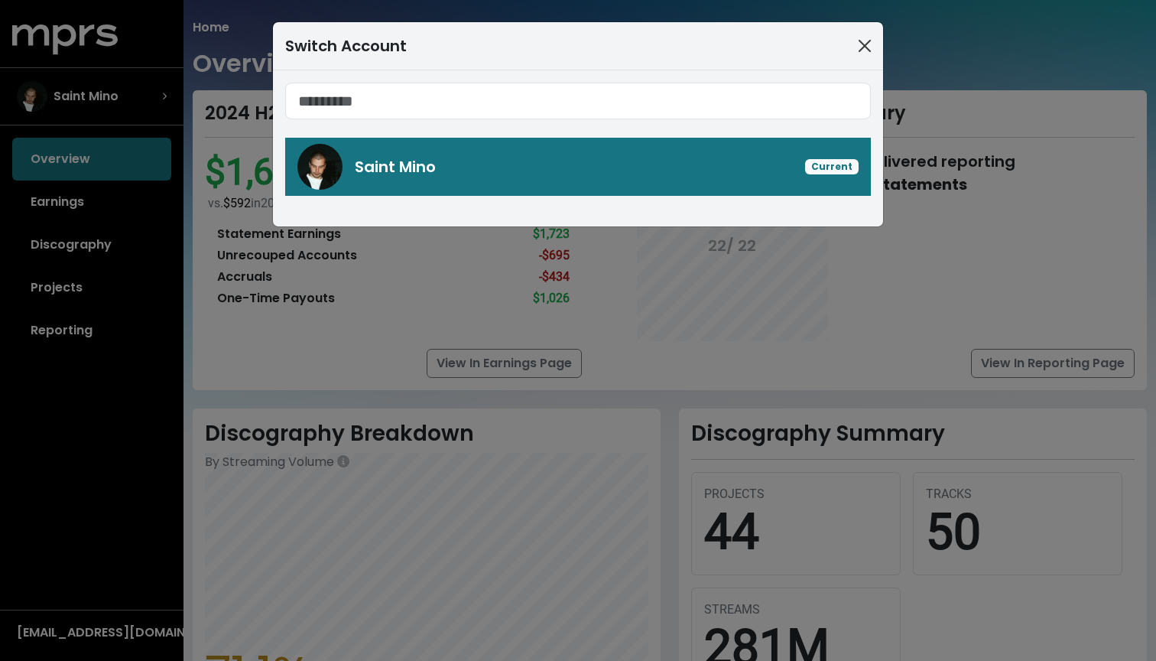
click at [857, 49] on button "Close" at bounding box center [865, 46] width 24 height 24
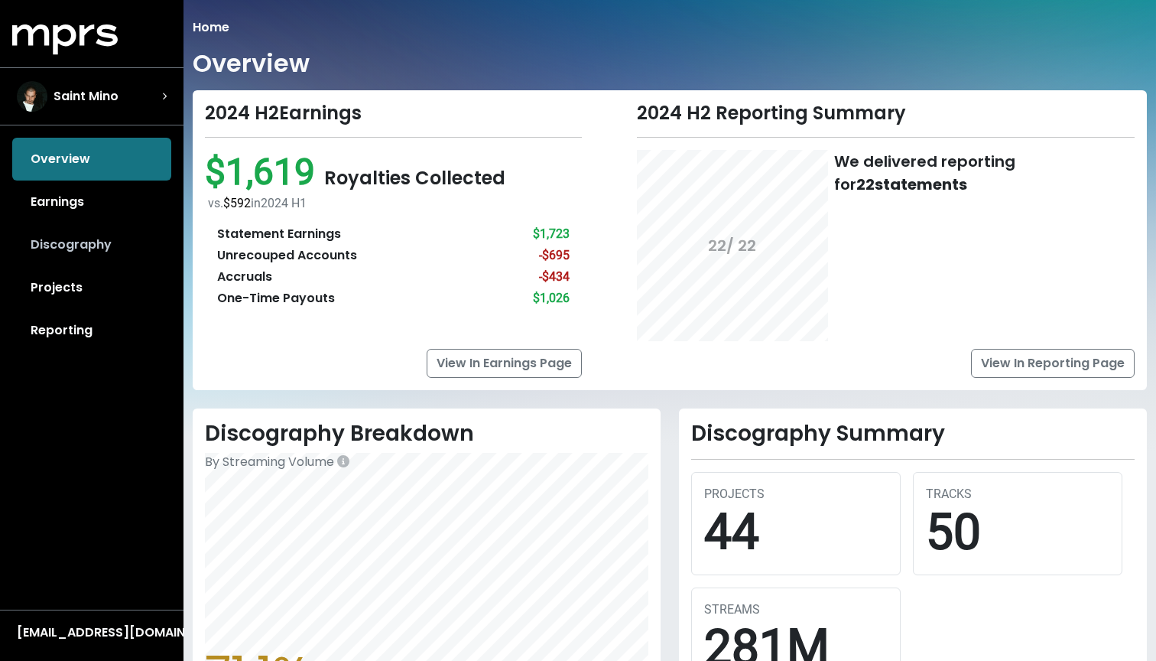
click at [67, 255] on link "Discography" at bounding box center [91, 244] width 159 height 43
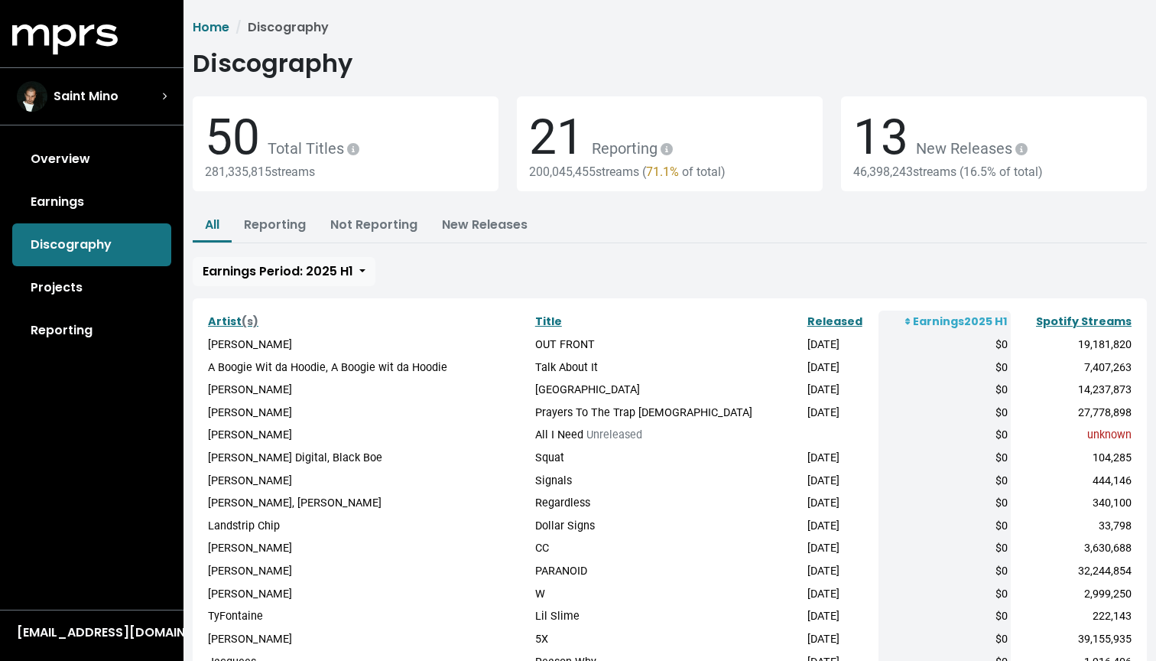
click at [947, 164] on div "46,398,243 streams ( 16.5% of total)" at bounding box center [994, 171] width 281 height 15
click at [947, 131] on div "13 New Releases" at bounding box center [994, 138] width 281 height 59
click at [808, 317] on link "Released" at bounding box center [835, 321] width 55 height 15
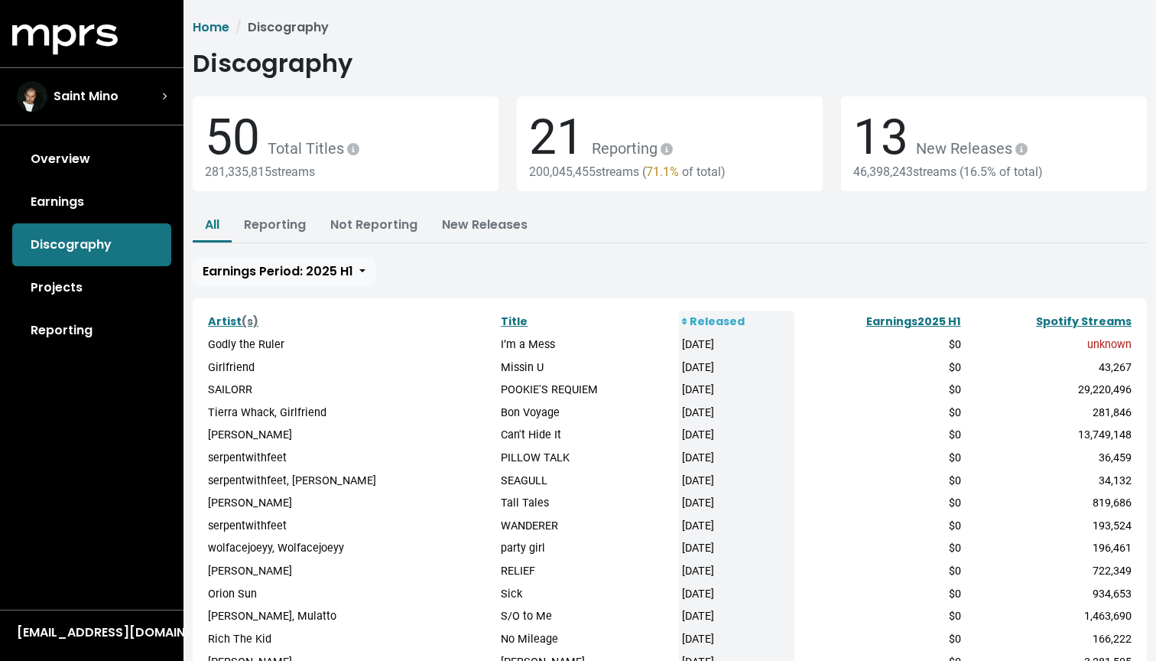
click at [766, 317] on th "Released" at bounding box center [736, 322] width 115 height 23
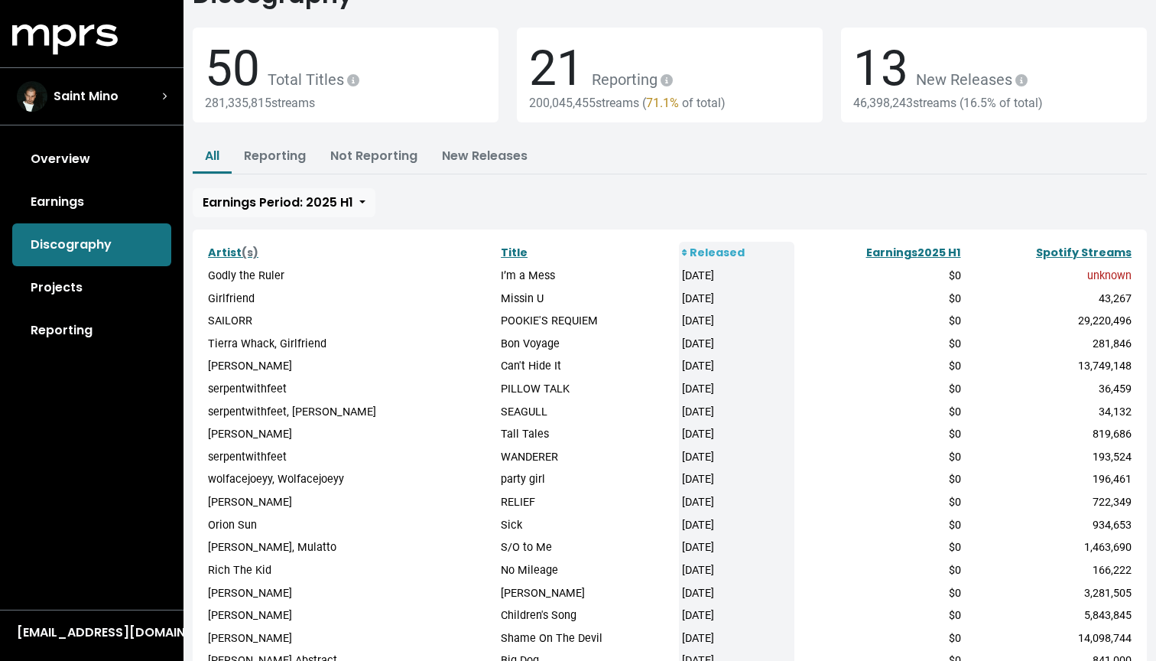
scroll to position [69, 0]
